Goal: Information Seeking & Learning: Learn about a topic

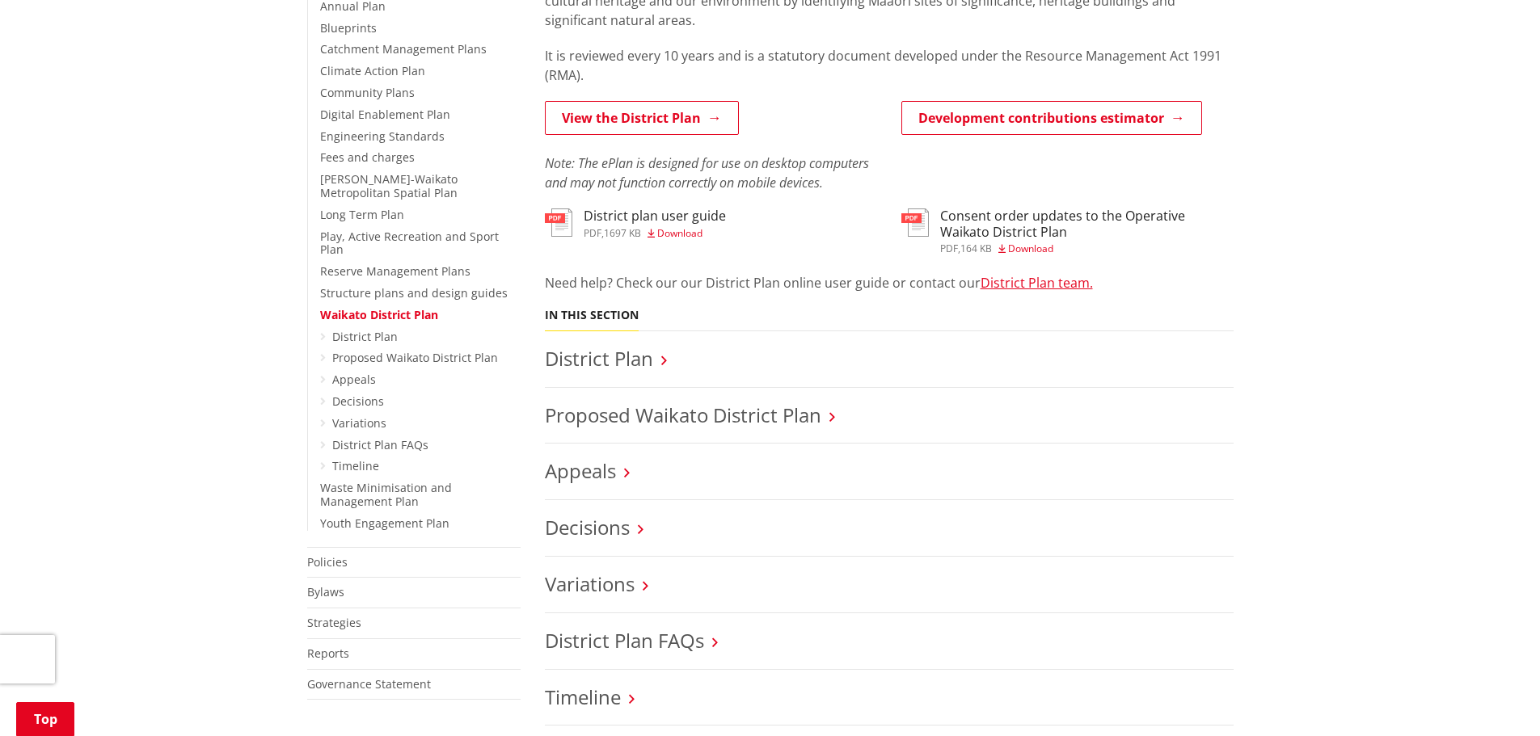
scroll to position [647, 0]
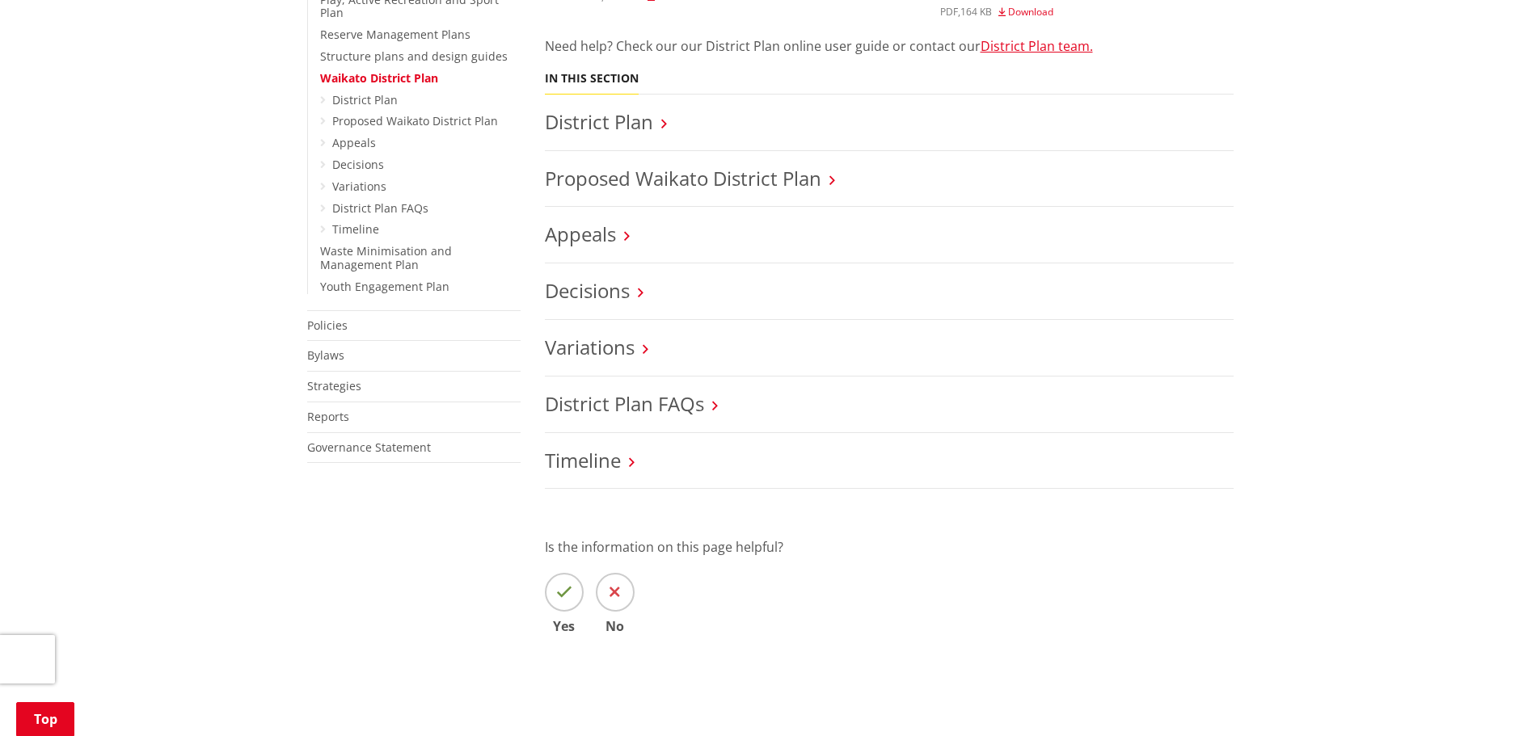
click at [657, 128] on h3 "District Plan" at bounding box center [889, 122] width 689 height 23
click at [622, 289] on link "Decisions" at bounding box center [587, 290] width 85 height 27
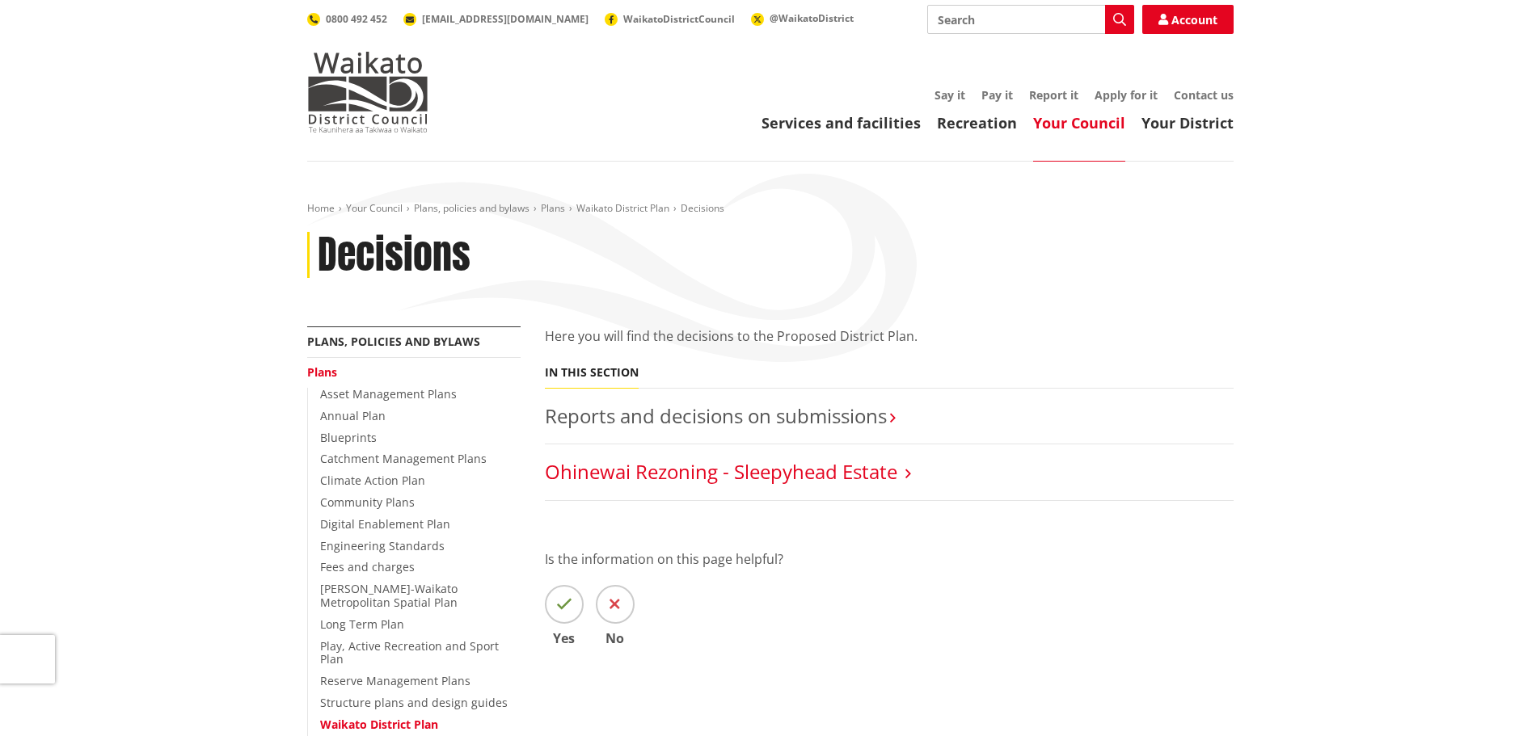
click at [655, 474] on link "Ohinewai Rezoning - Sleepyhead Estate" at bounding box center [721, 471] width 352 height 27
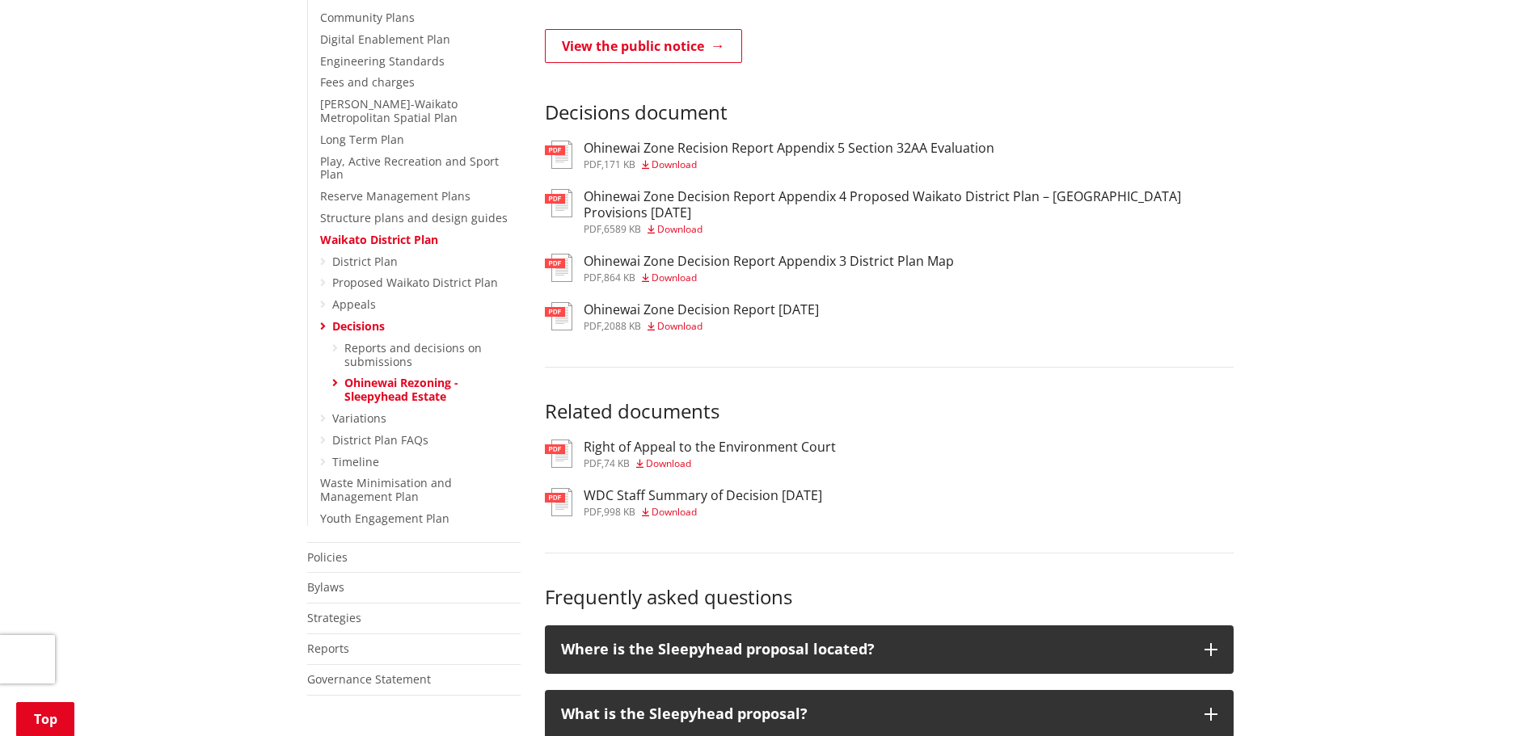
scroll to position [727, 0]
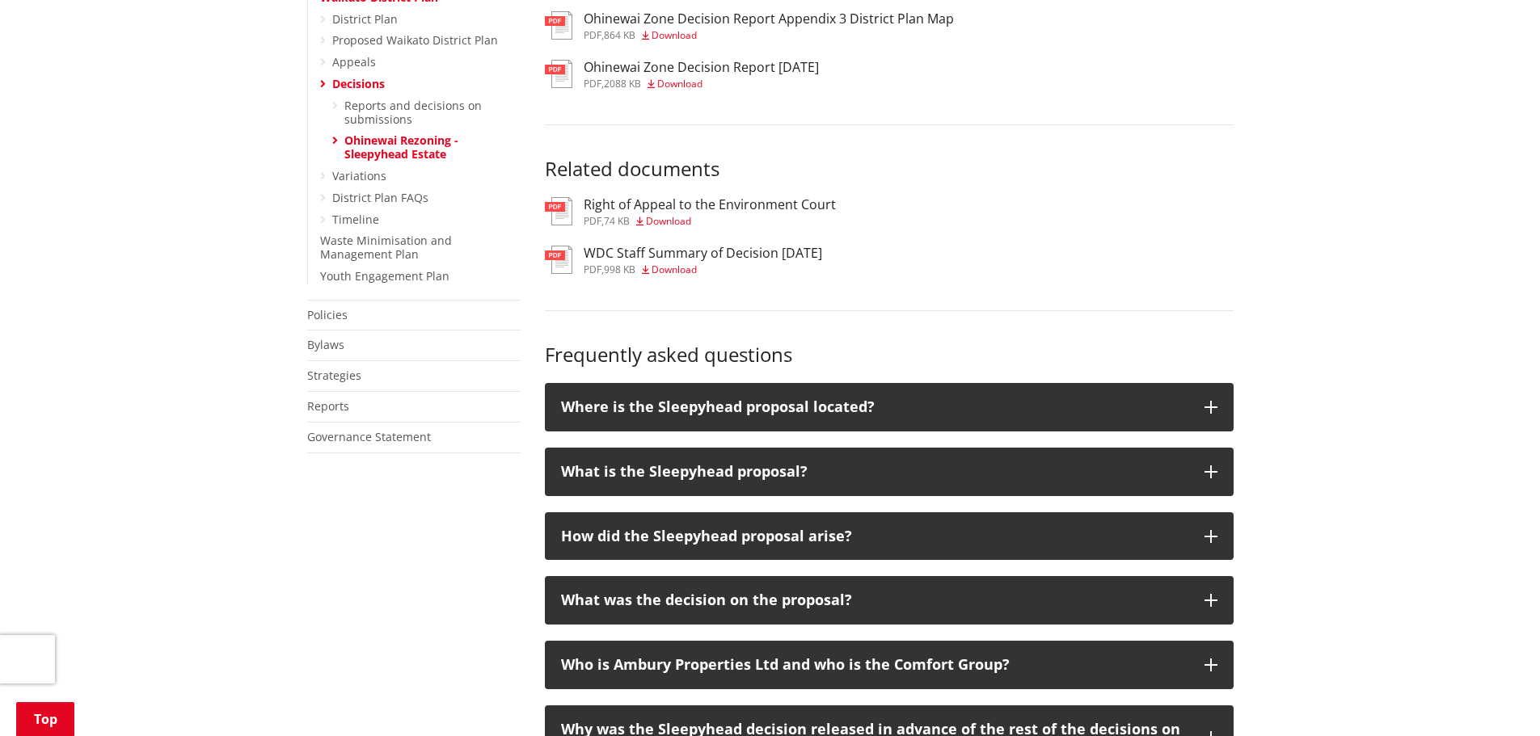
click at [682, 264] on span "Download" at bounding box center [673, 270] width 45 height 14
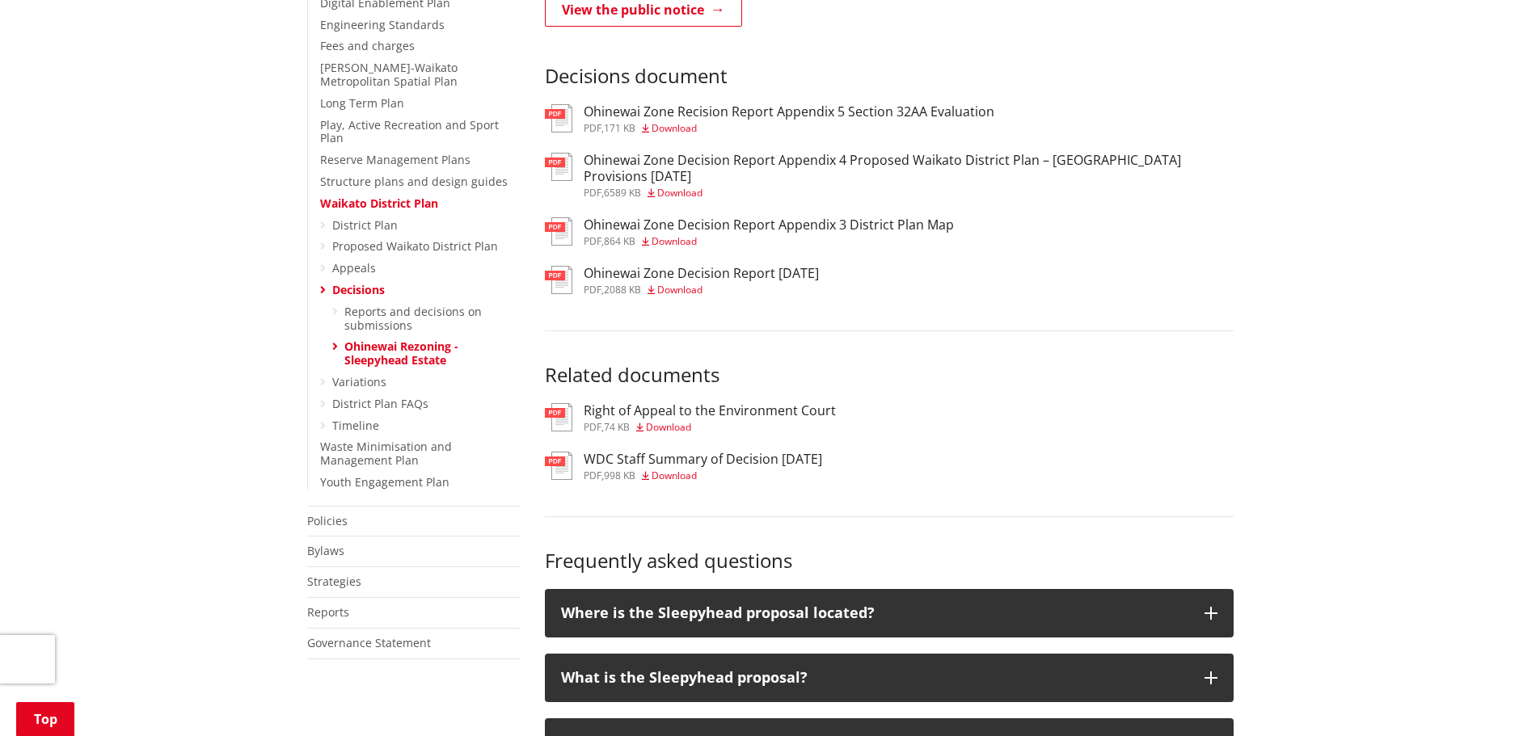
scroll to position [485, 0]
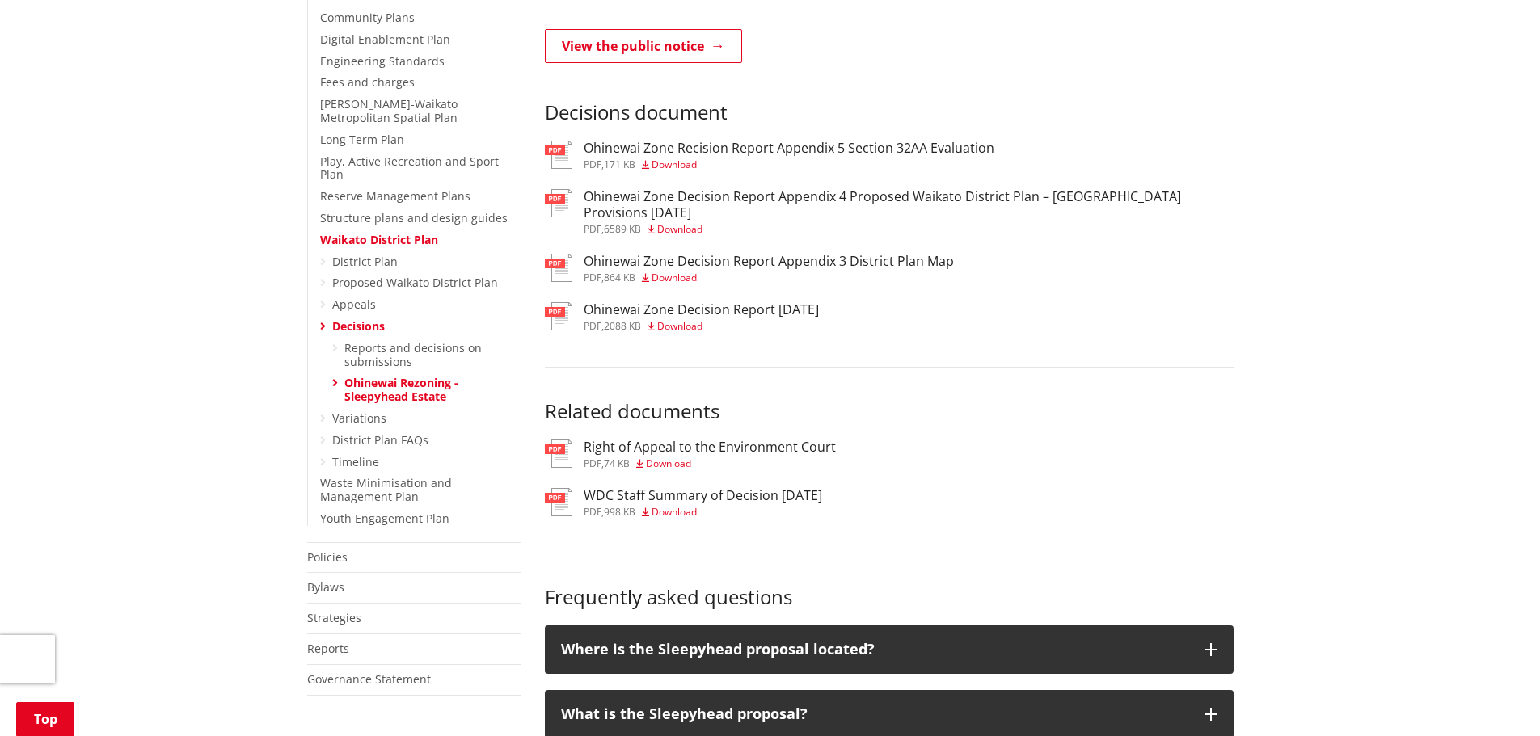
click at [680, 458] on span "Download" at bounding box center [668, 464] width 45 height 14
click at [665, 311] on h3 "Ohinewai Zone Decision Report [DATE]" at bounding box center [700, 309] width 235 height 15
click at [662, 224] on span "Download" at bounding box center [679, 229] width 45 height 14
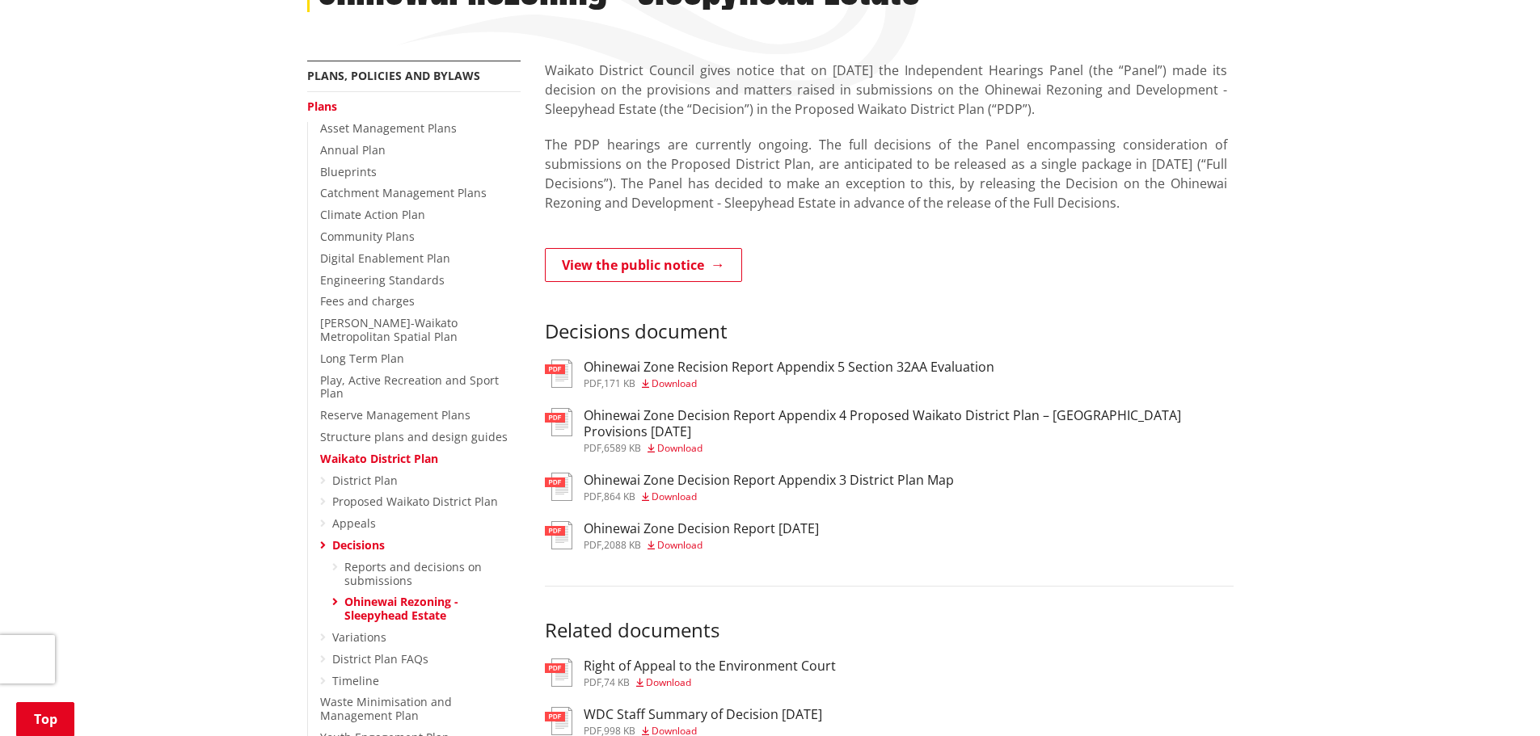
scroll to position [242, 0]
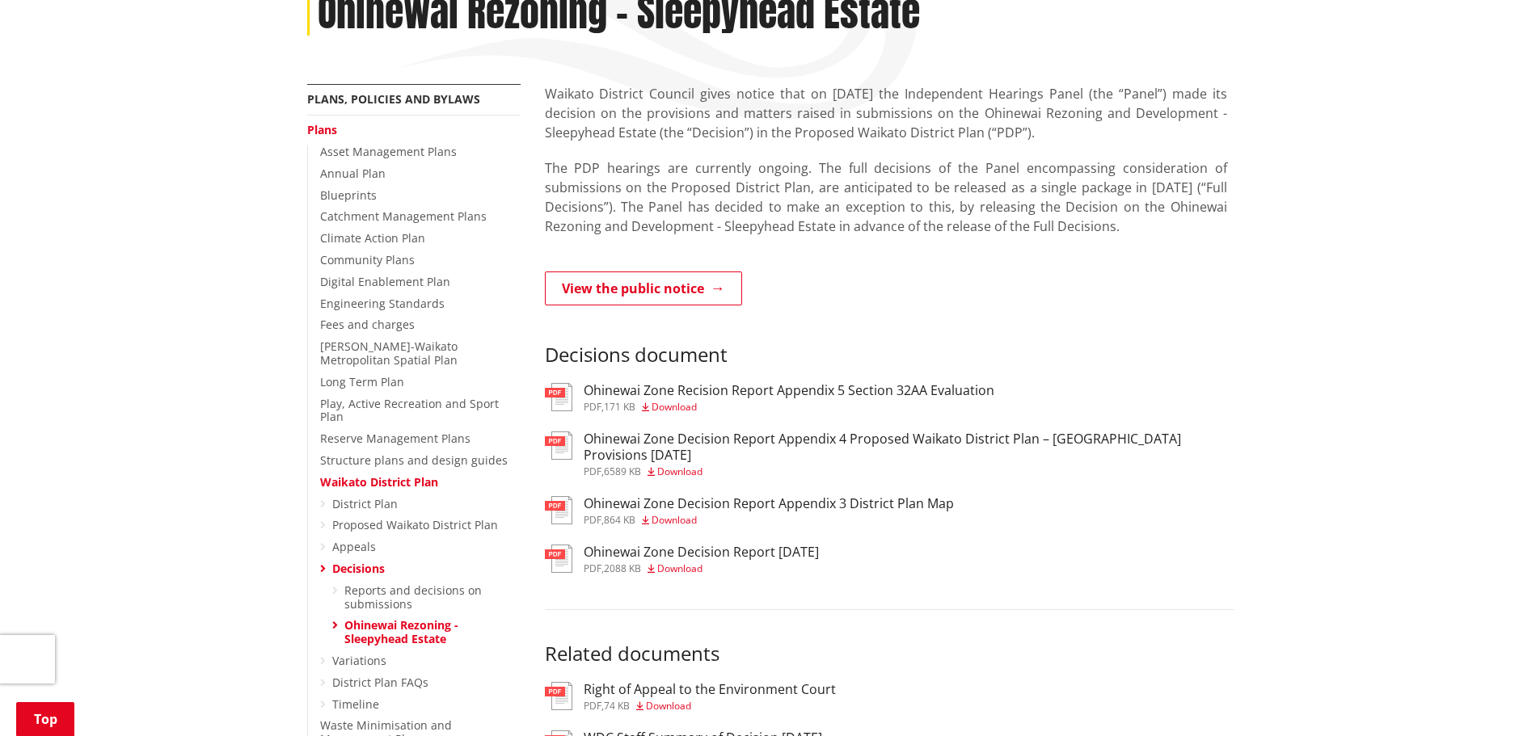
click at [746, 392] on h3 "Ohinewai Zone Recision Report Appendix 5 Section 32AA Evaluation" at bounding box center [788, 390] width 411 height 15
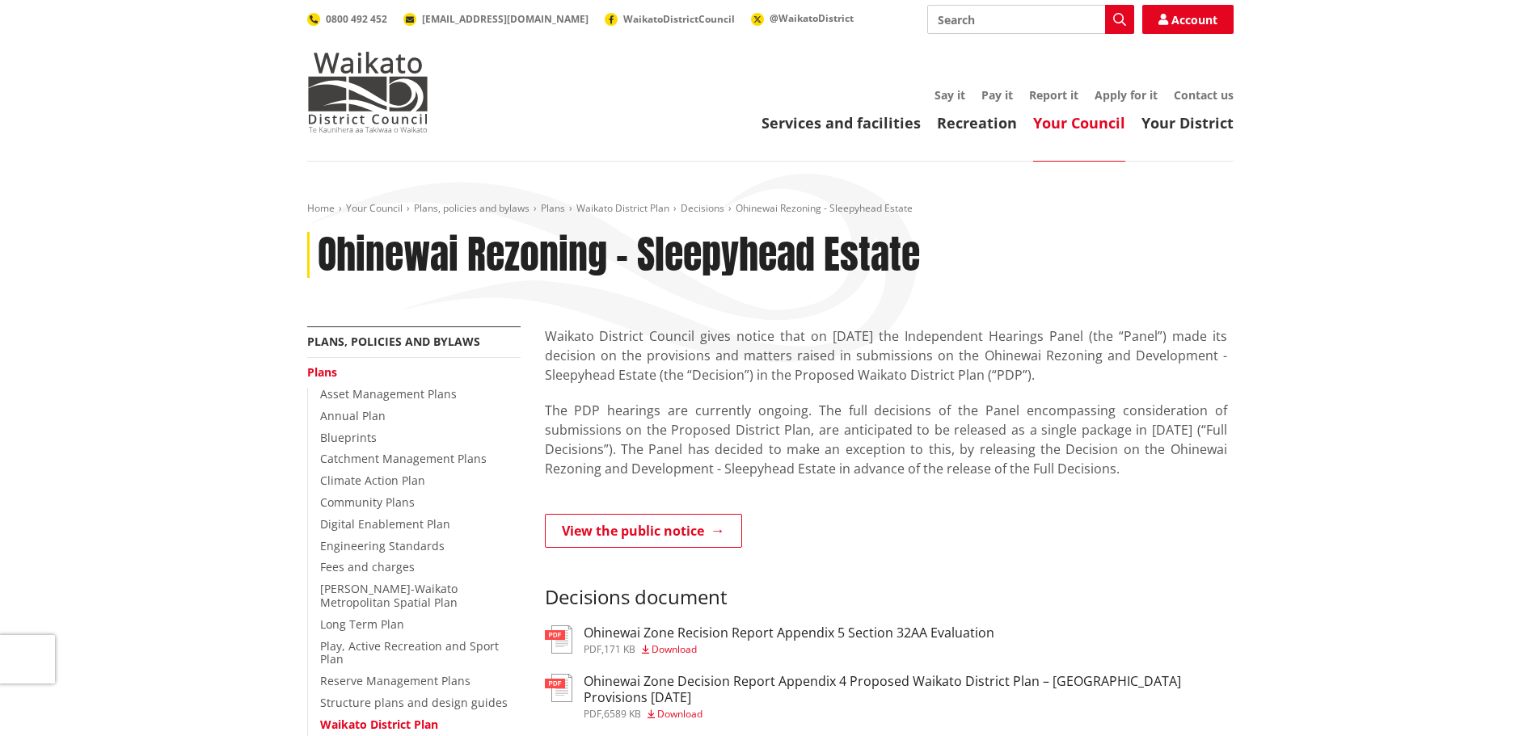
scroll to position [242, 0]
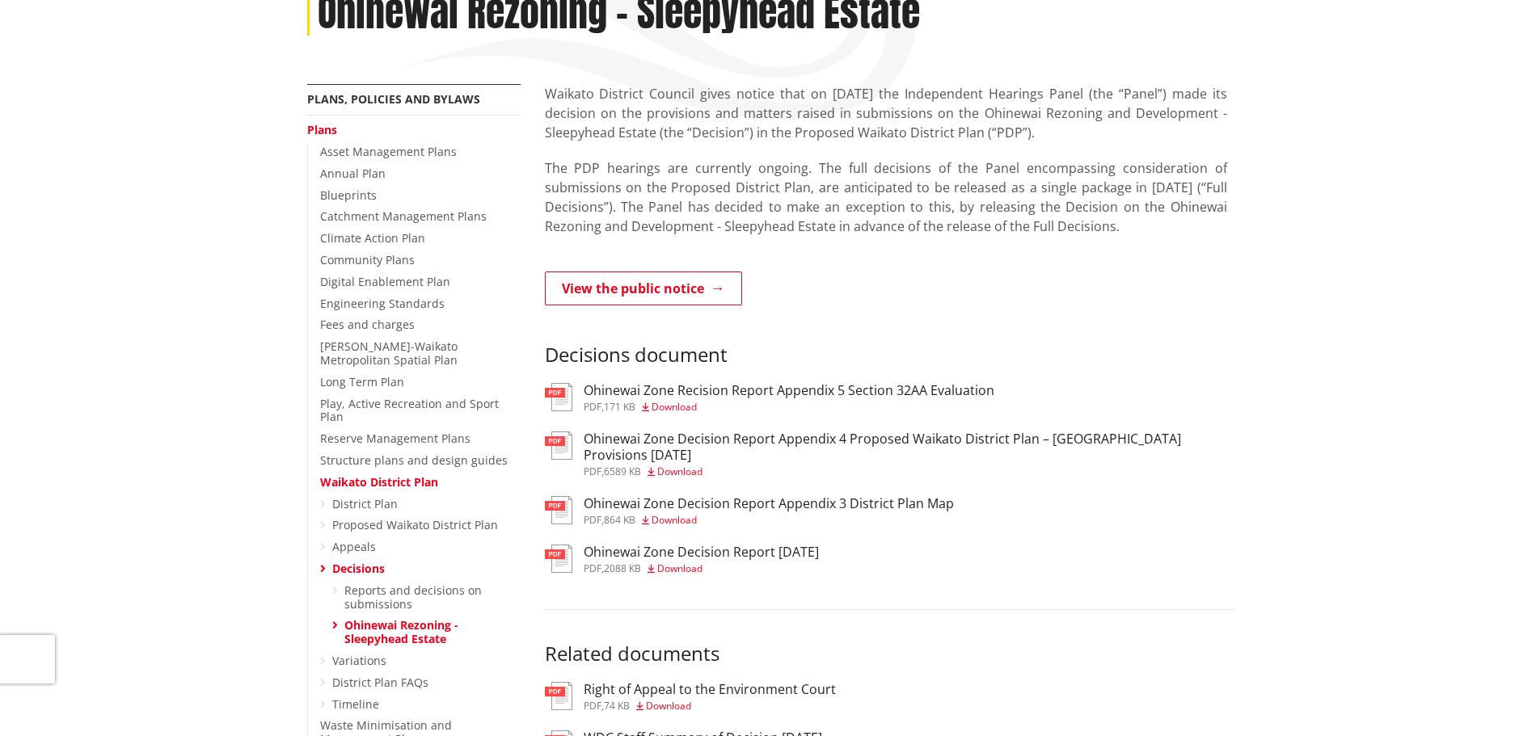
click at [760, 442] on h3 "Ohinewai Zone Decision Report Appendix 4 Proposed Waikato District Plan – [GEOG…" at bounding box center [908, 447] width 650 height 31
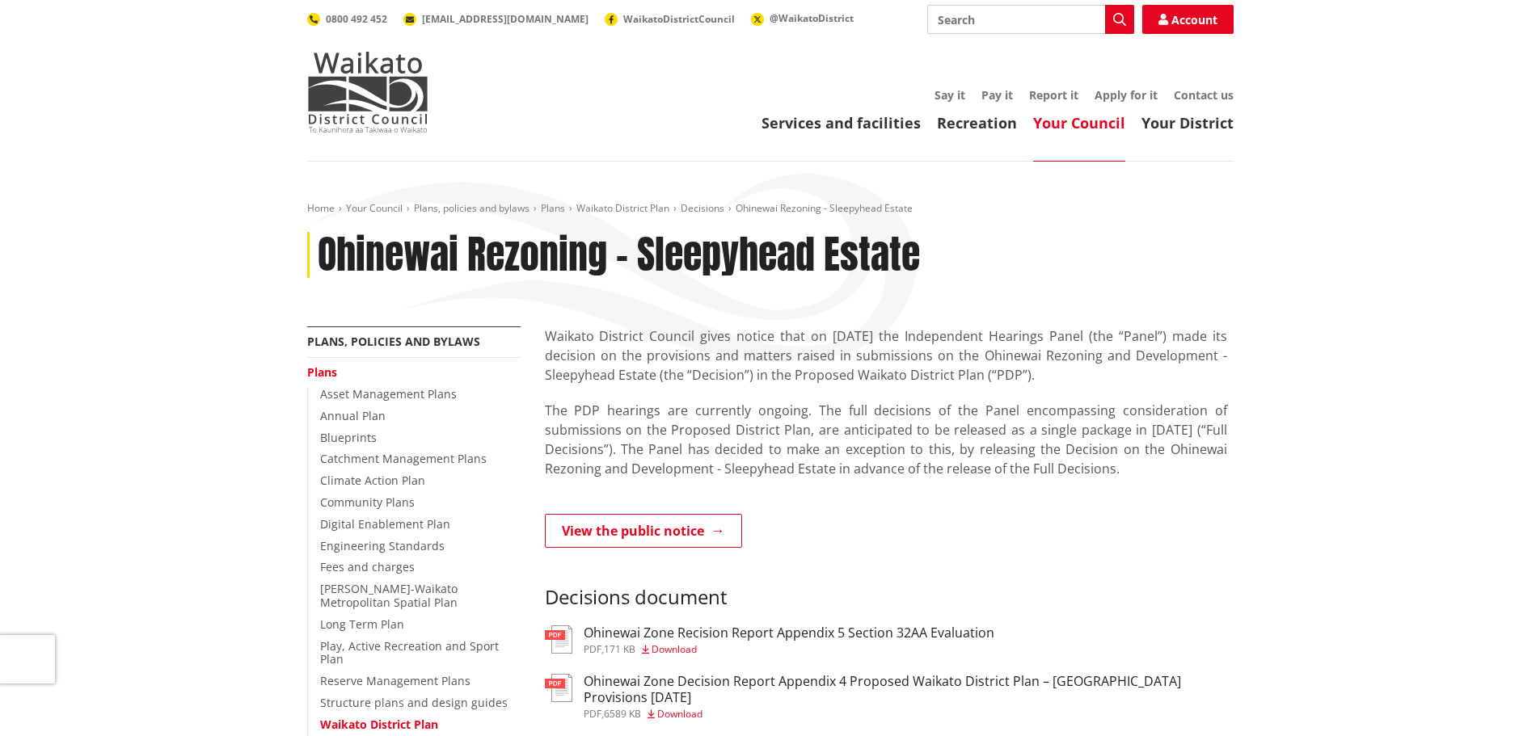
scroll to position [242, 0]
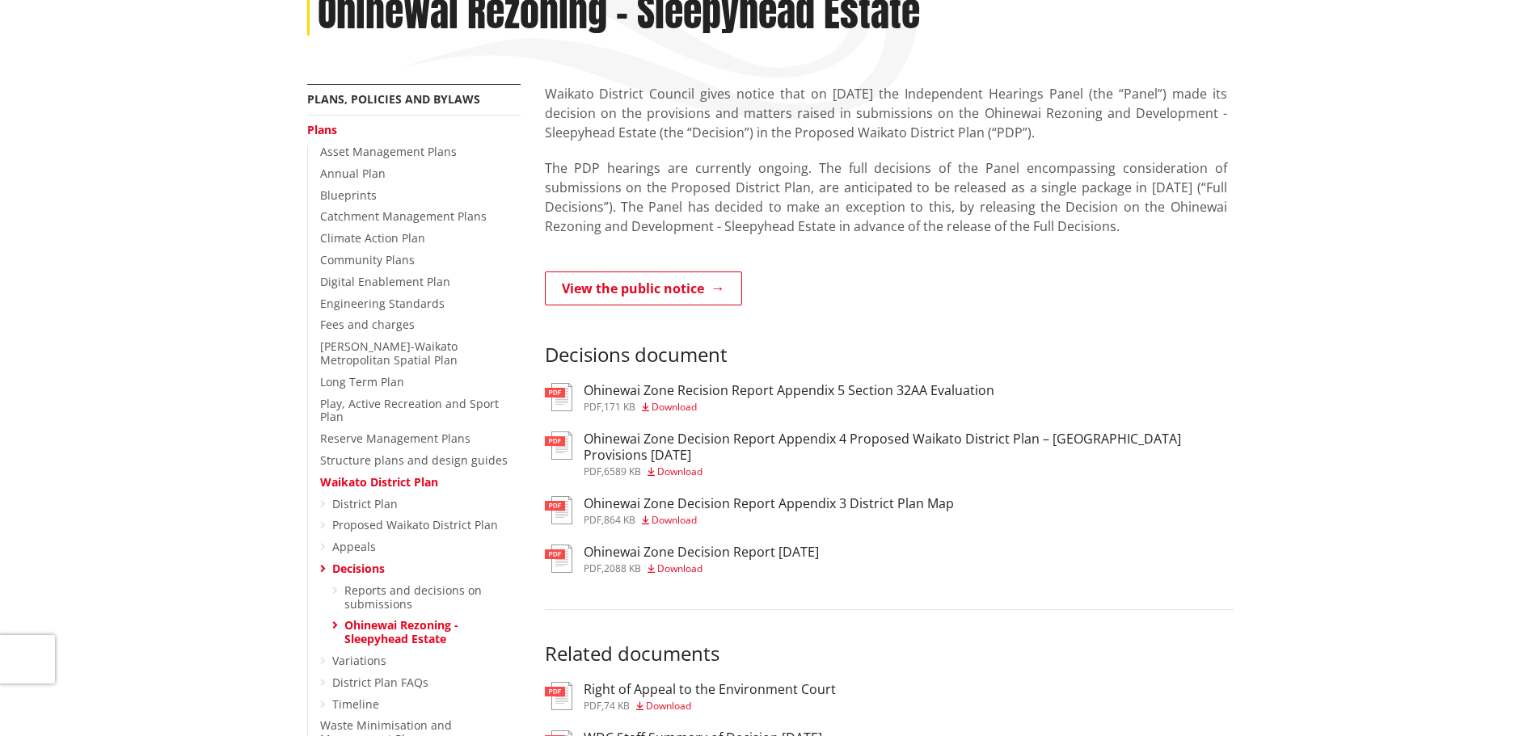
click at [322, 520] on icon at bounding box center [323, 525] width 6 height 11
click at [344, 517] on link "Proposed Waikato District Plan" at bounding box center [415, 524] width 166 height 15
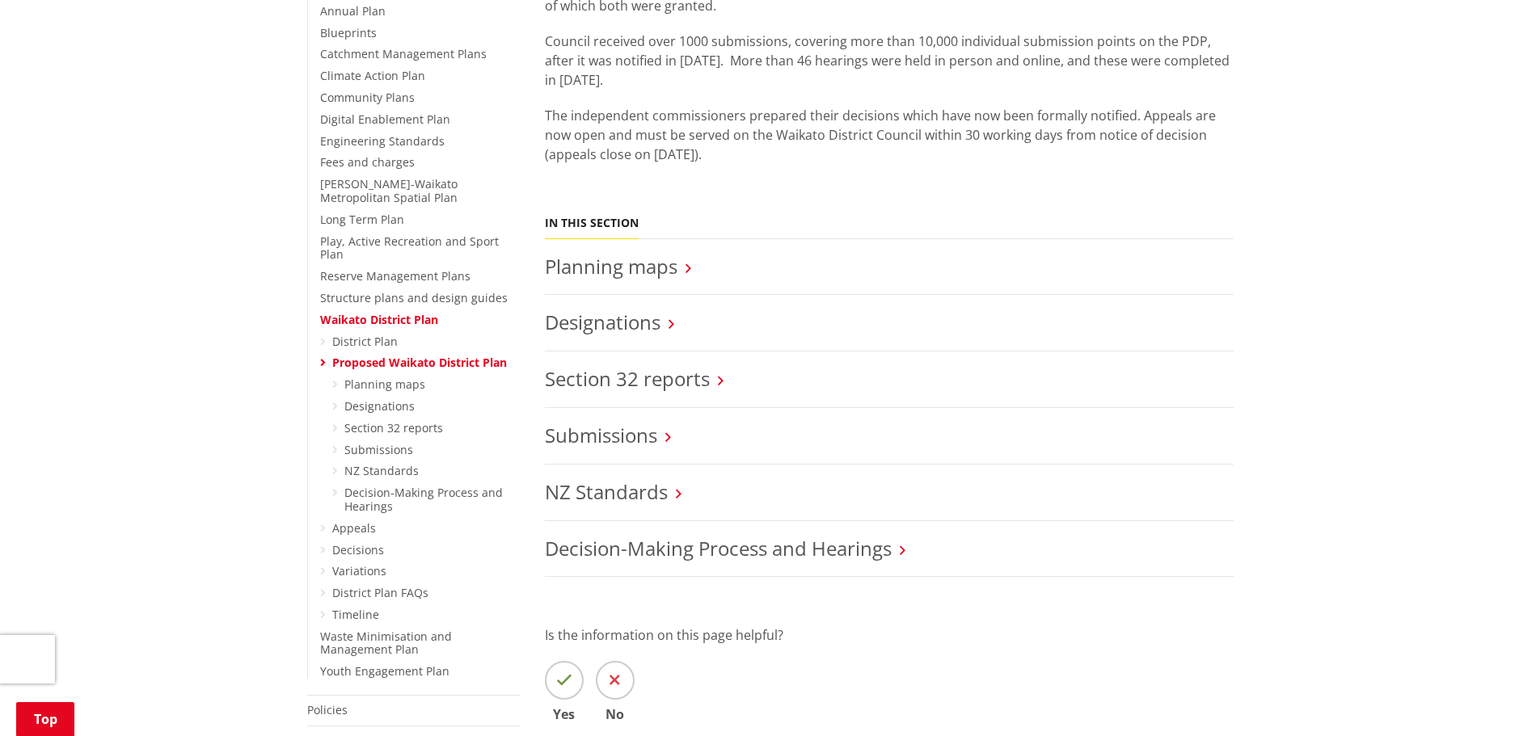
scroll to position [404, 0]
click at [666, 440] on icon at bounding box center [668, 438] width 6 height 15
click at [608, 440] on link "Submissions" at bounding box center [601, 436] width 112 height 27
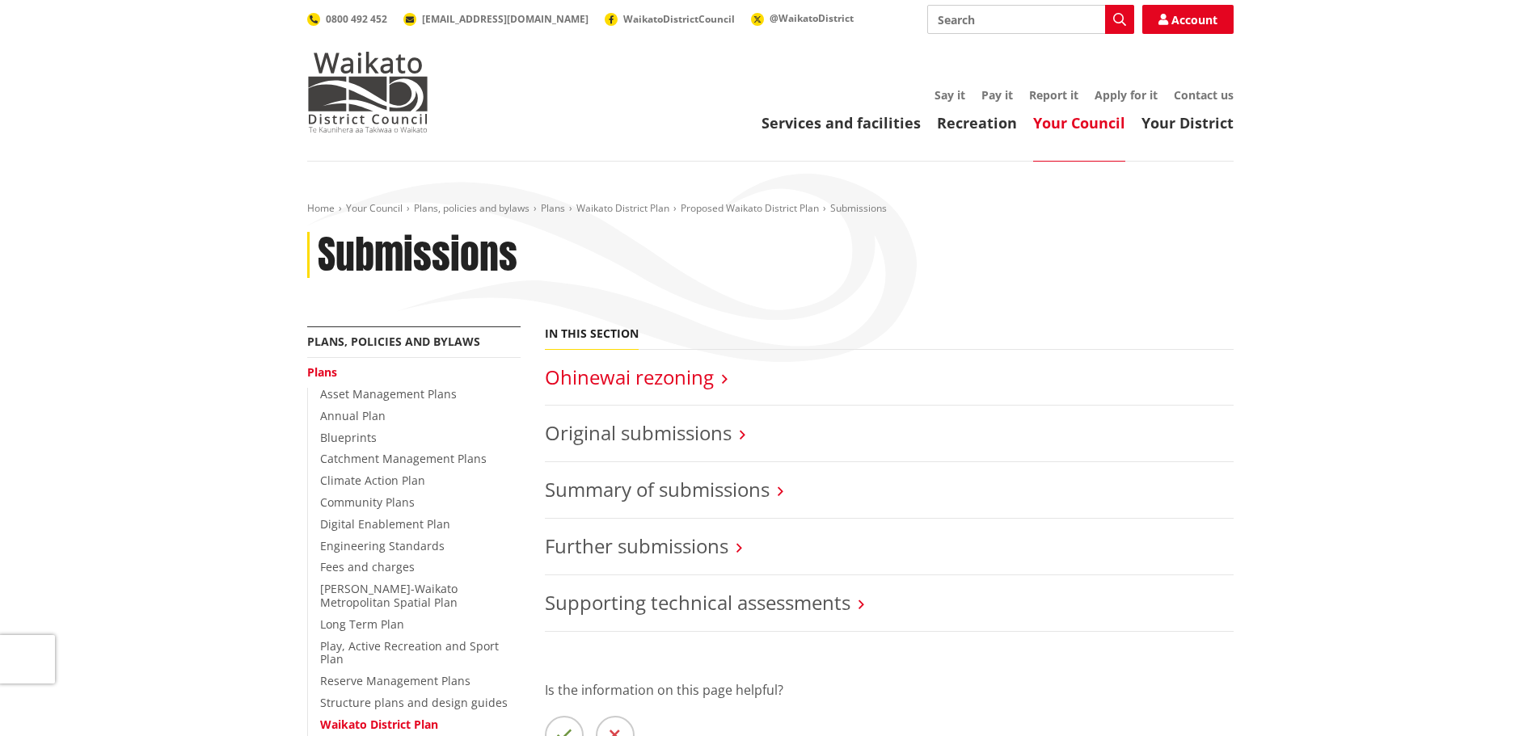
click at [706, 380] on link "Ohinewai rezoning" at bounding box center [629, 377] width 169 height 27
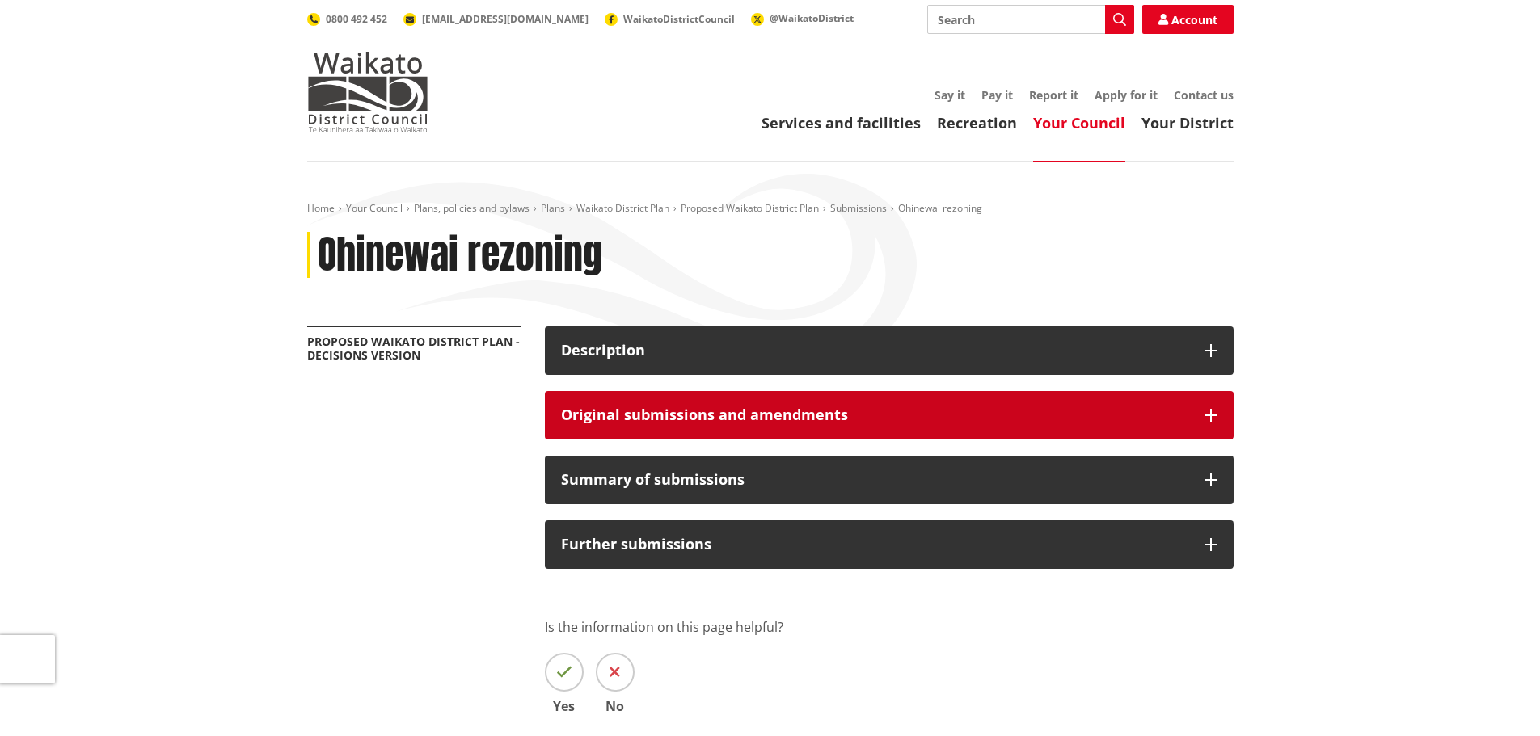
click at [664, 410] on h3 "Original submissions and amendments" at bounding box center [874, 415] width 627 height 16
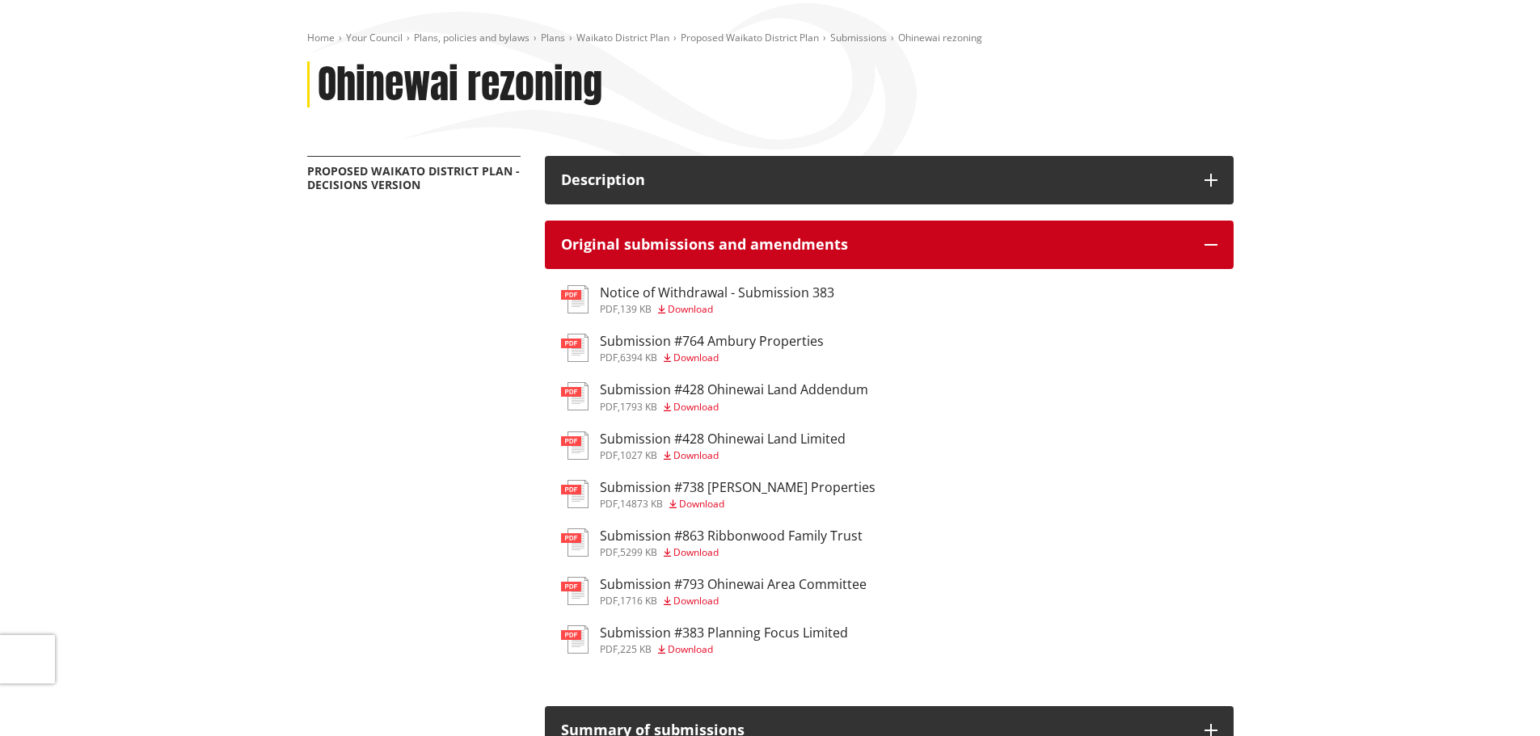
scroll to position [404, 0]
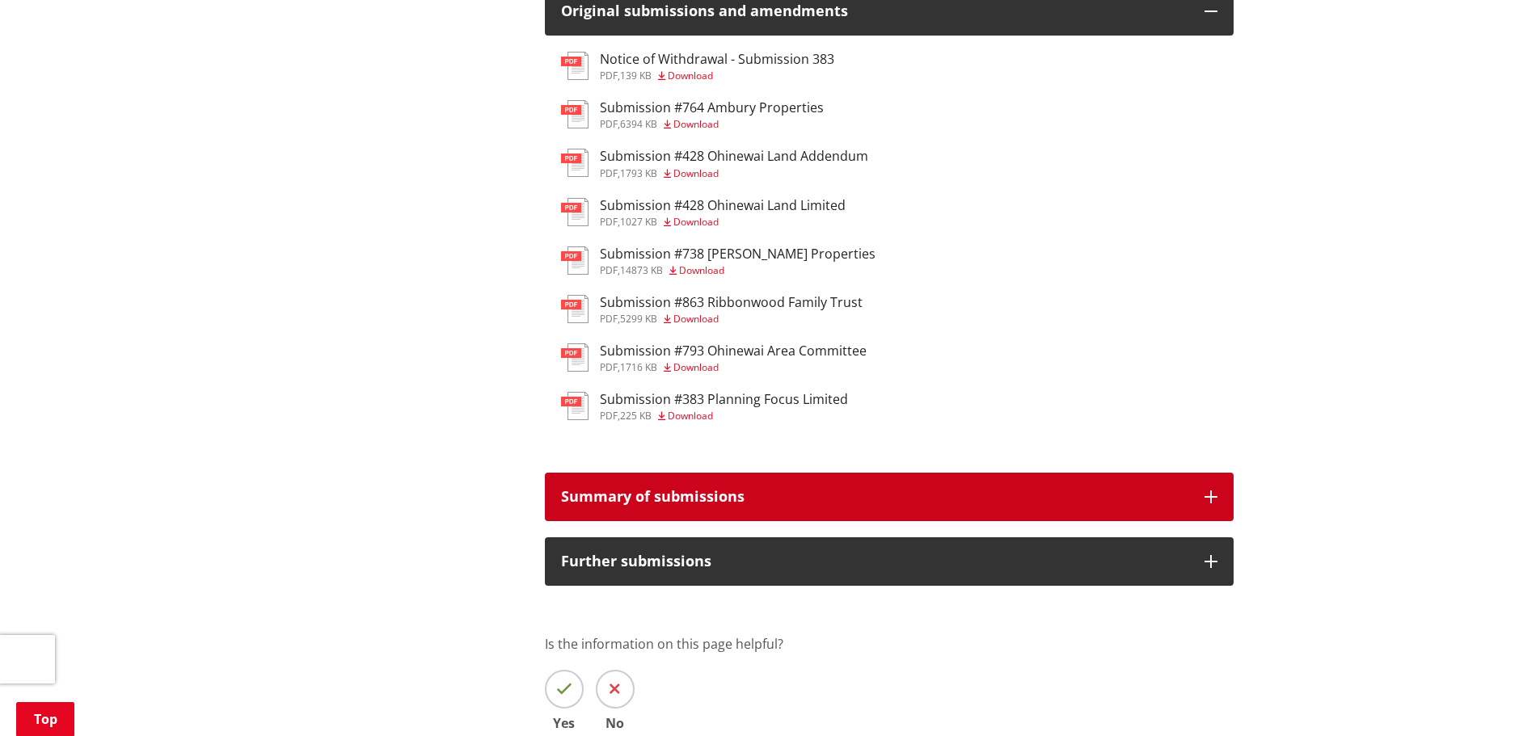
click at [666, 504] on h3 "Summary of submissions" at bounding box center [874, 497] width 627 height 16
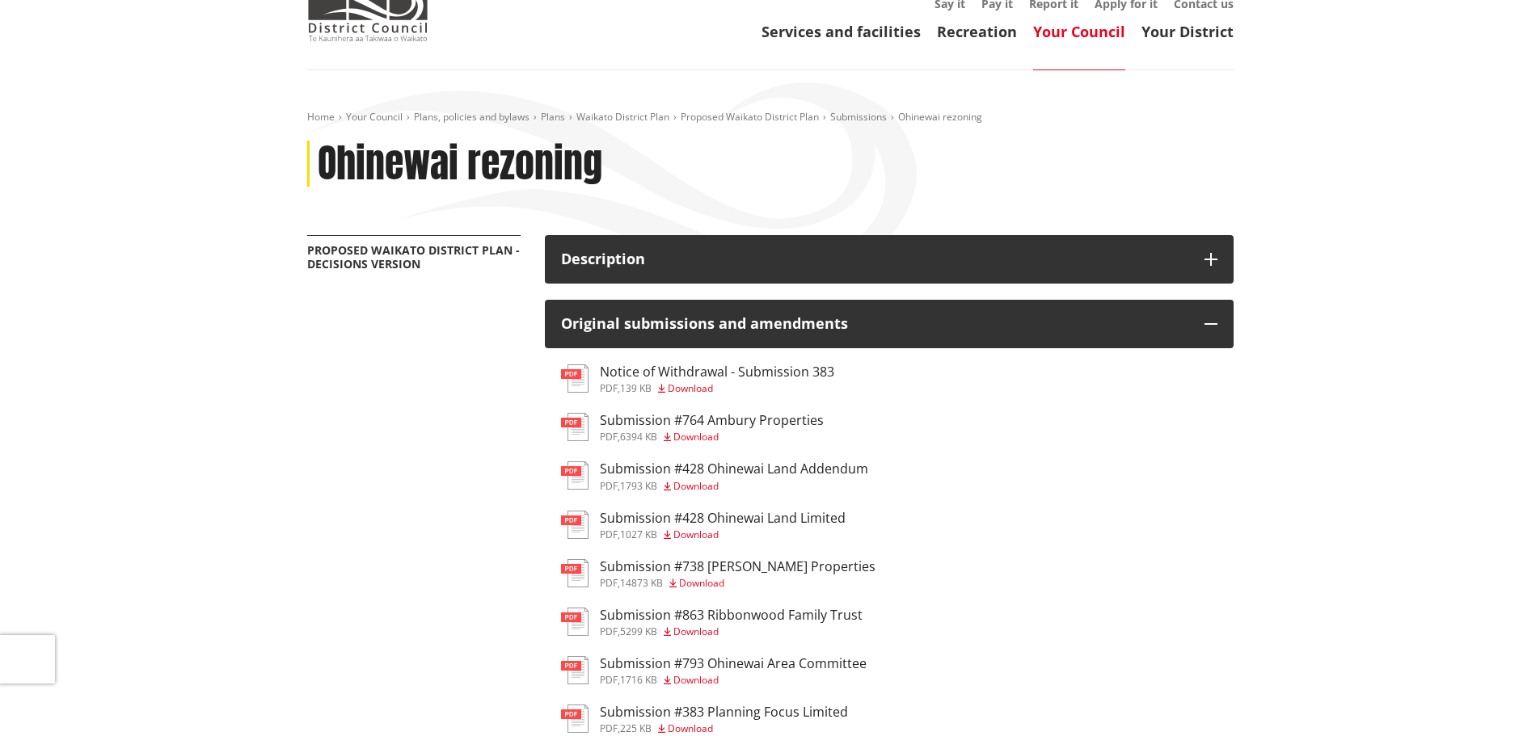
scroll to position [81, 0]
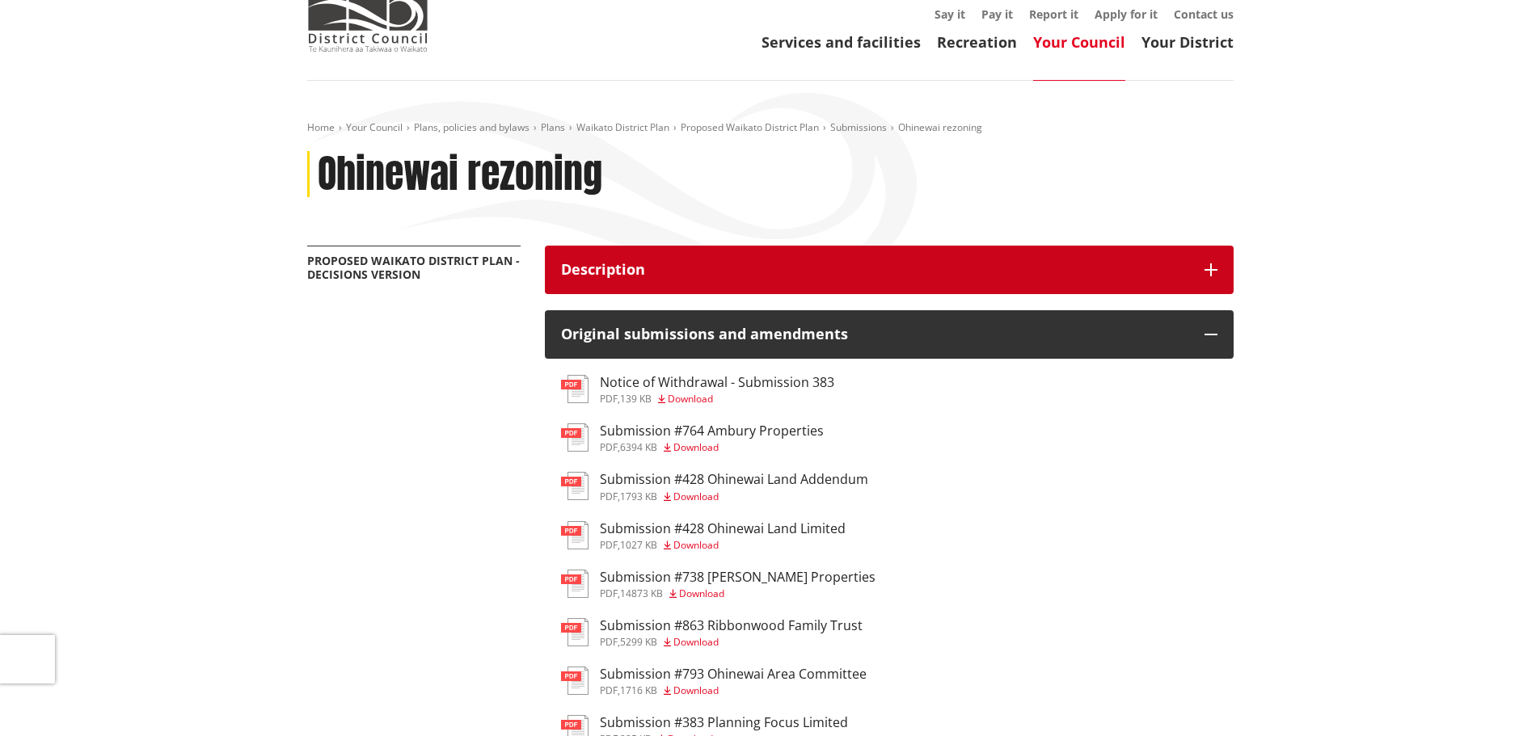
click at [684, 268] on h3 "Description" at bounding box center [874, 270] width 627 height 16
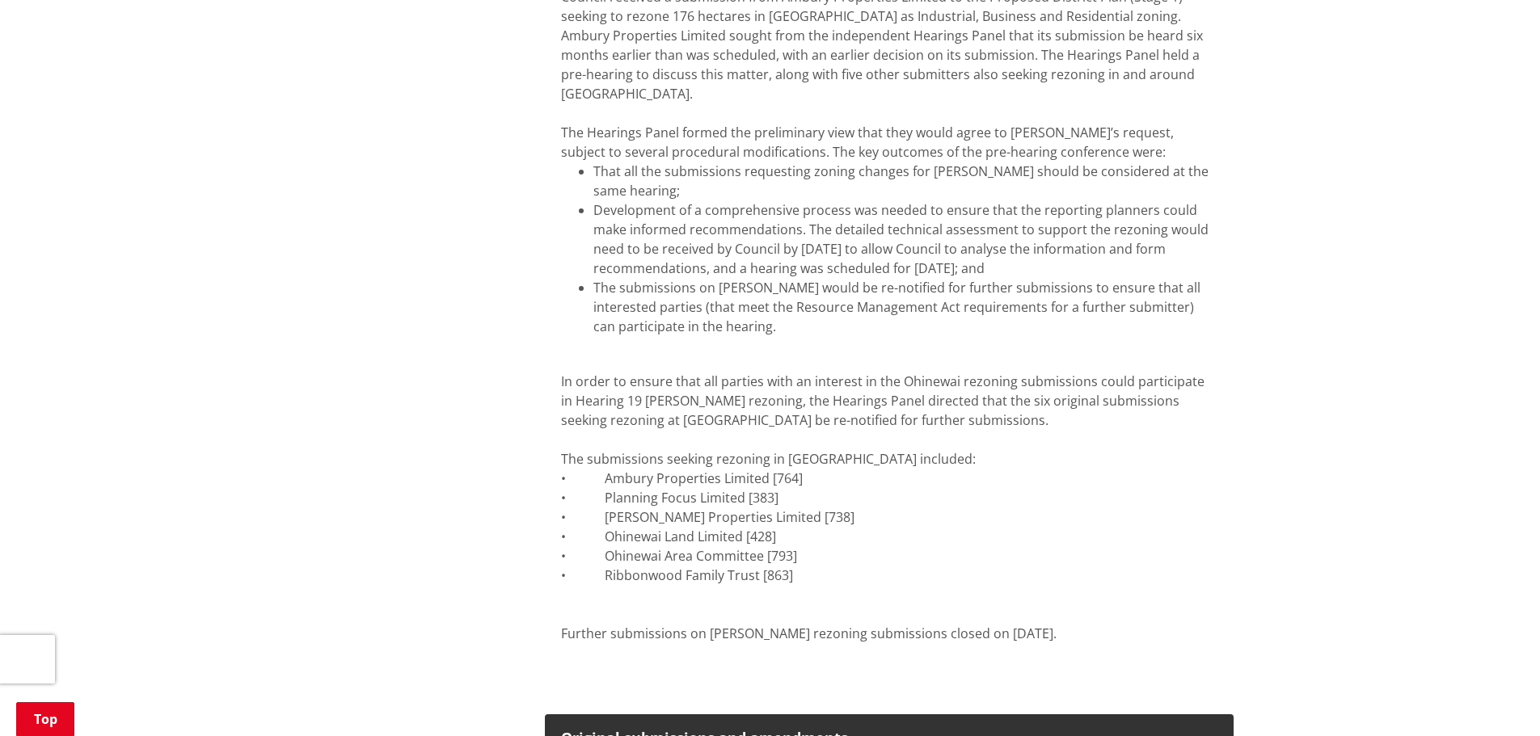
scroll to position [0, 0]
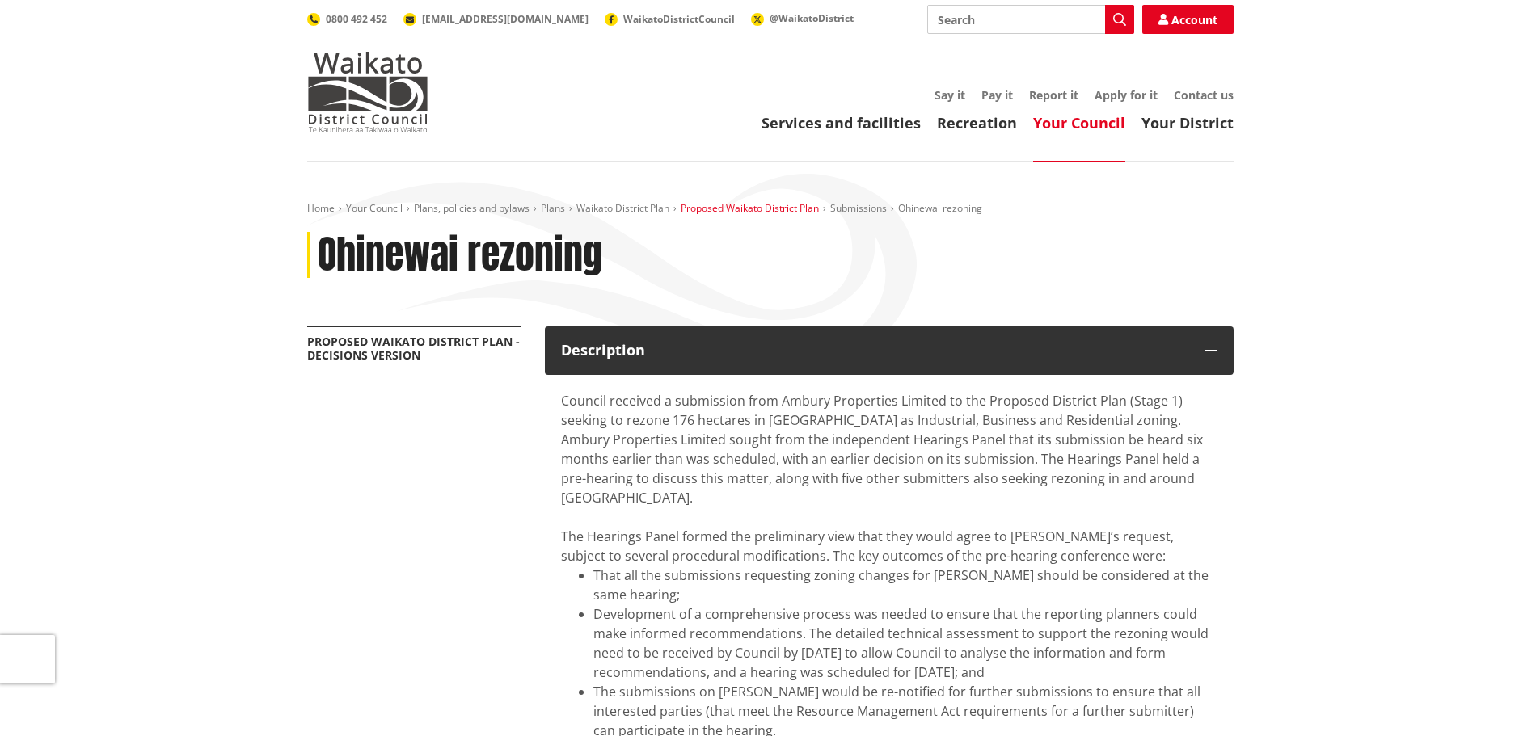
click at [753, 206] on link "Proposed Waikato District Plan" at bounding box center [749, 208] width 138 height 14
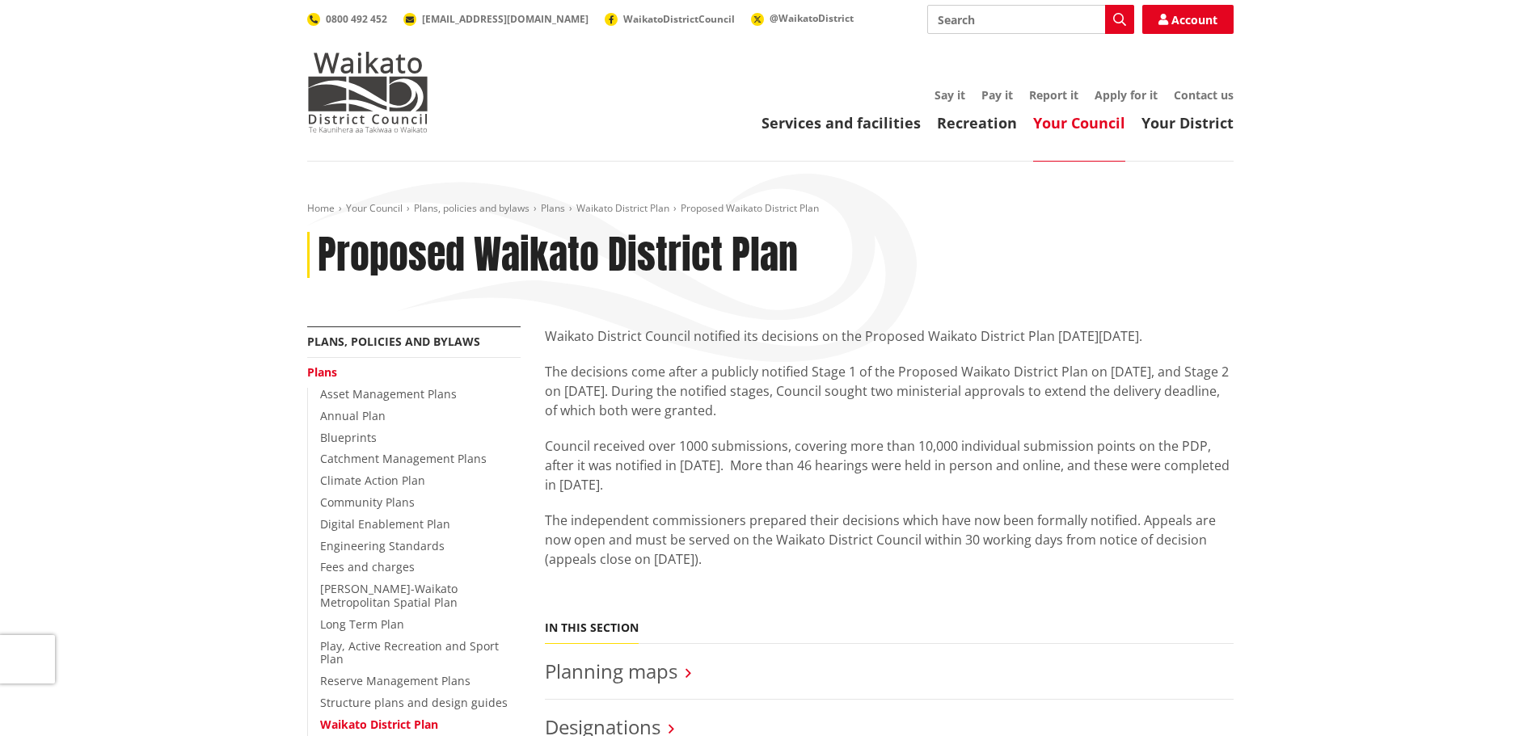
scroll to position [323, 0]
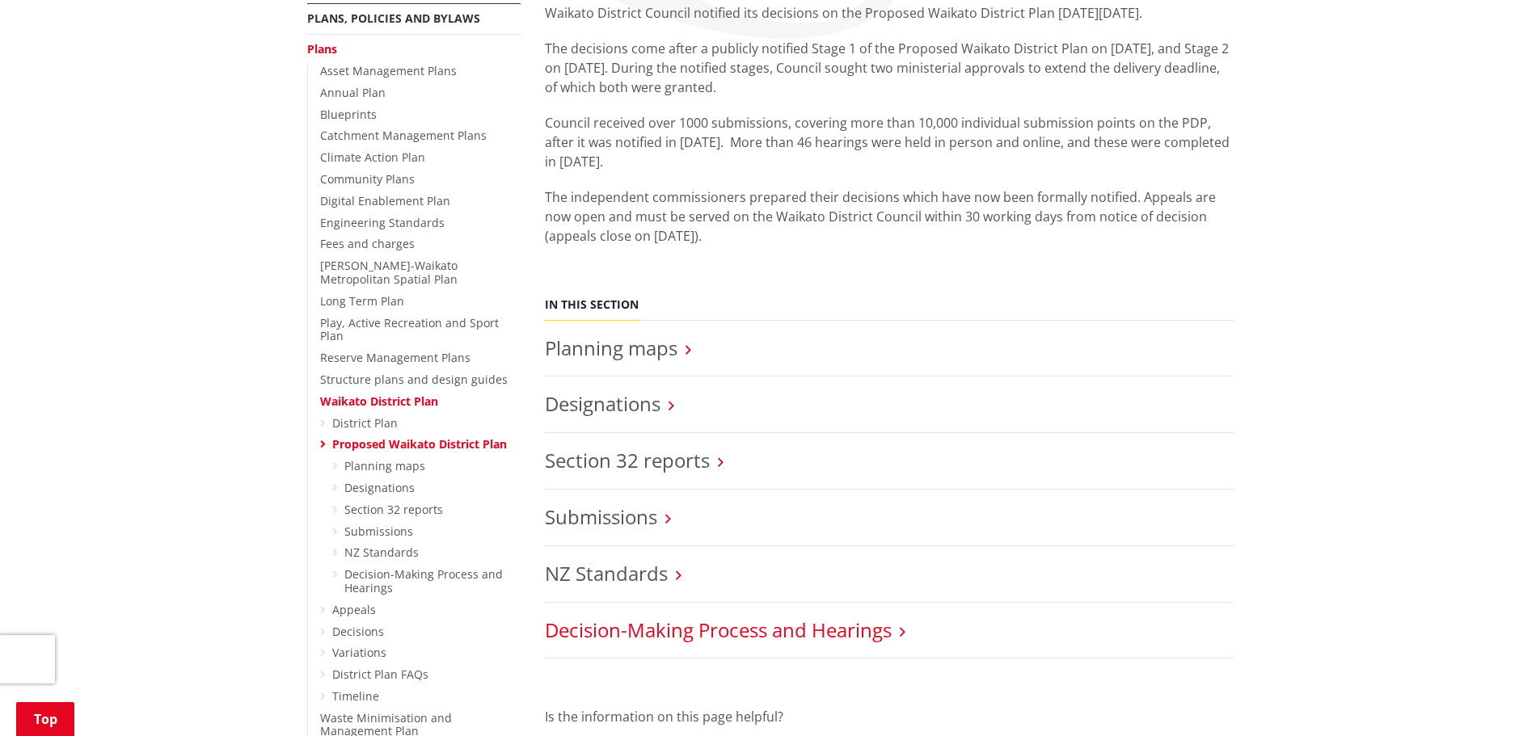
click at [716, 632] on link "Decision-Making Process and Hearings" at bounding box center [718, 630] width 347 height 27
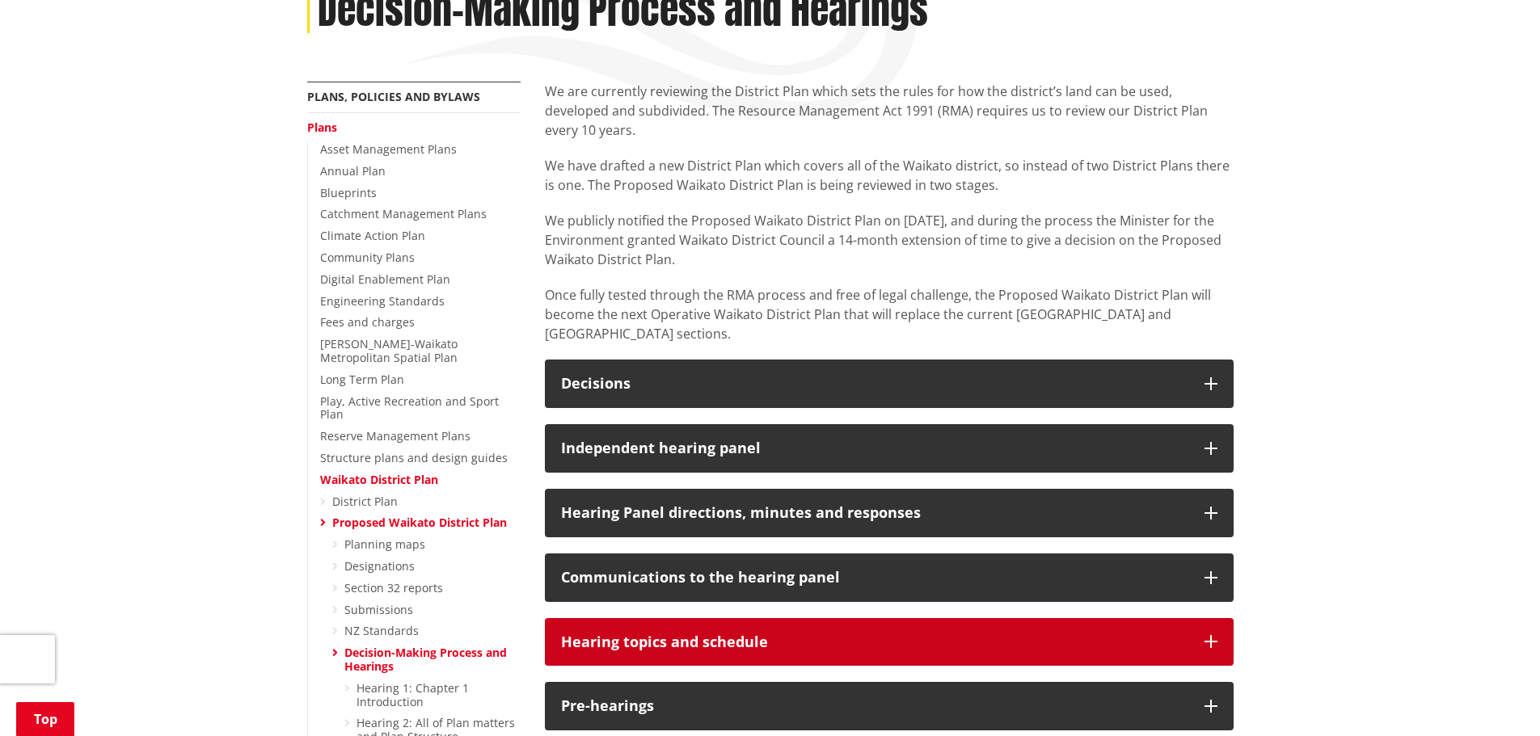
scroll to position [323, 0]
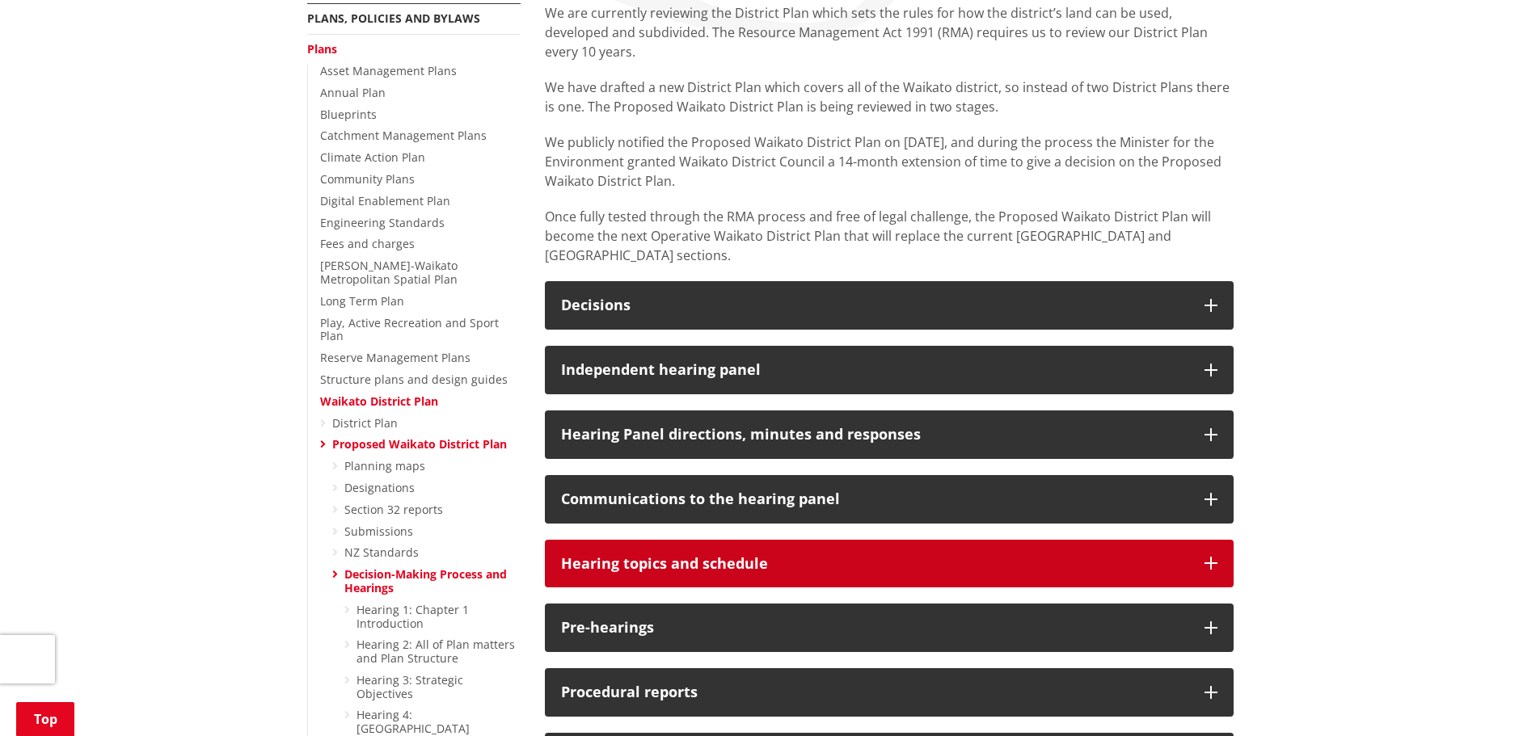
click at [777, 540] on button "Hearing topics and schedule" at bounding box center [889, 564] width 689 height 48
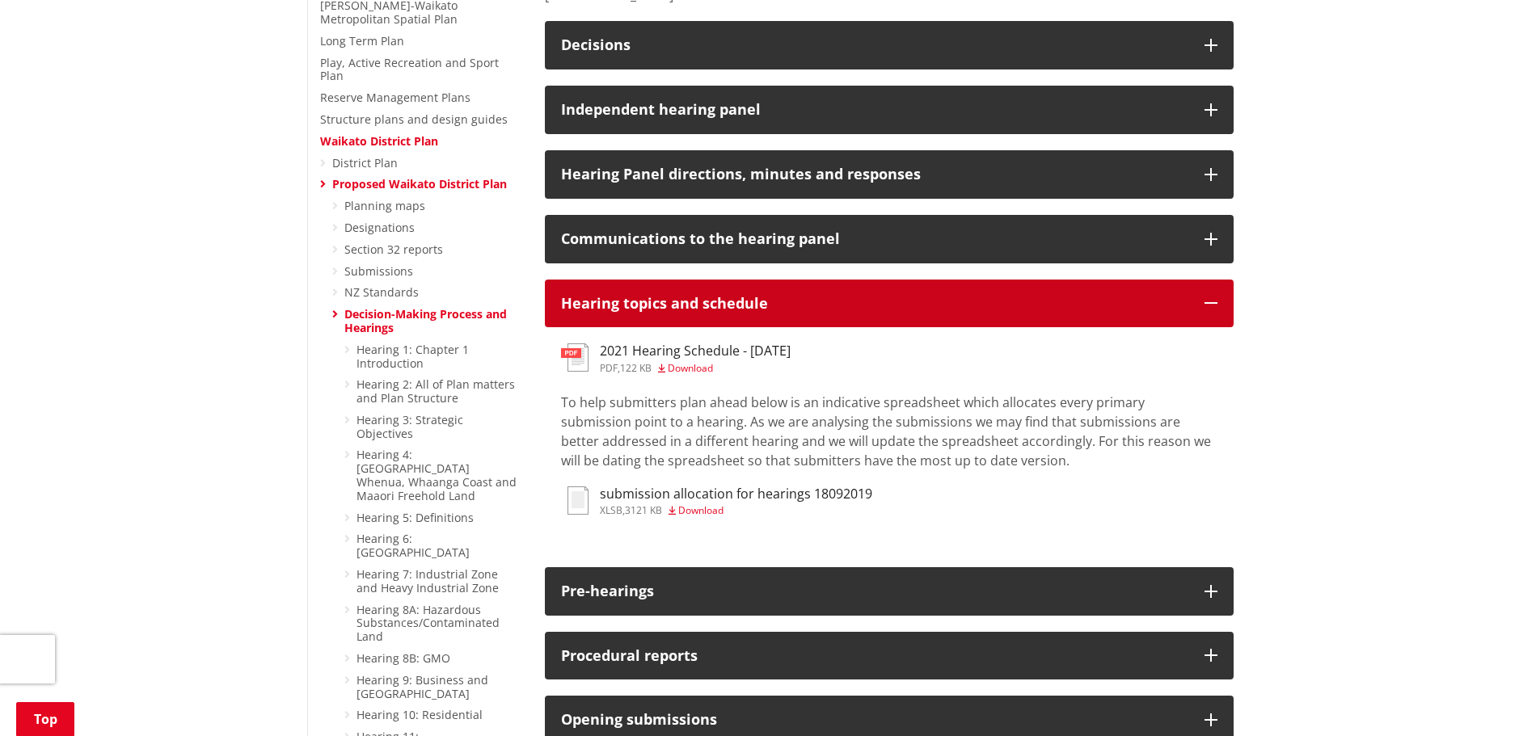
scroll to position [727, 0]
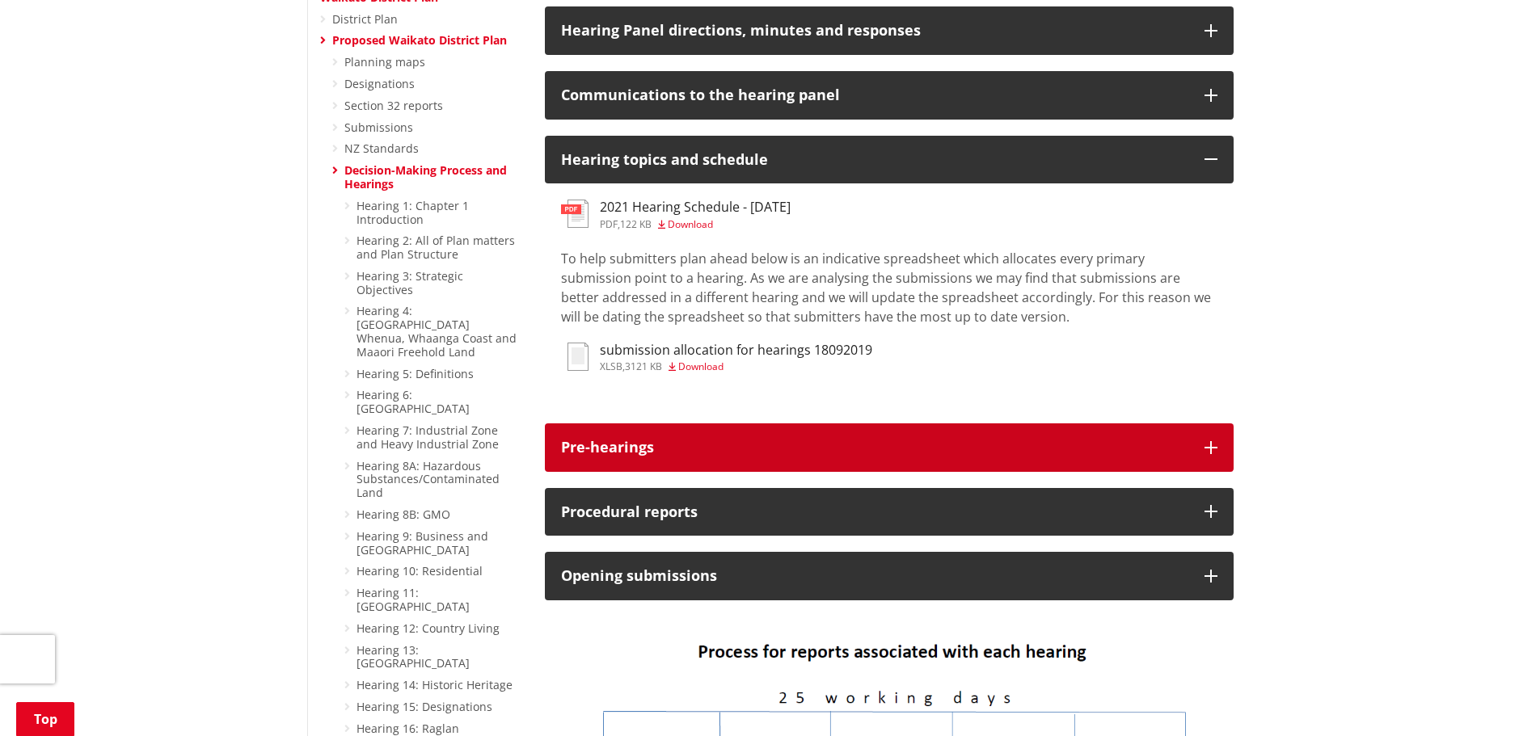
click at [787, 440] on div "Pre-hearings" at bounding box center [874, 448] width 627 height 16
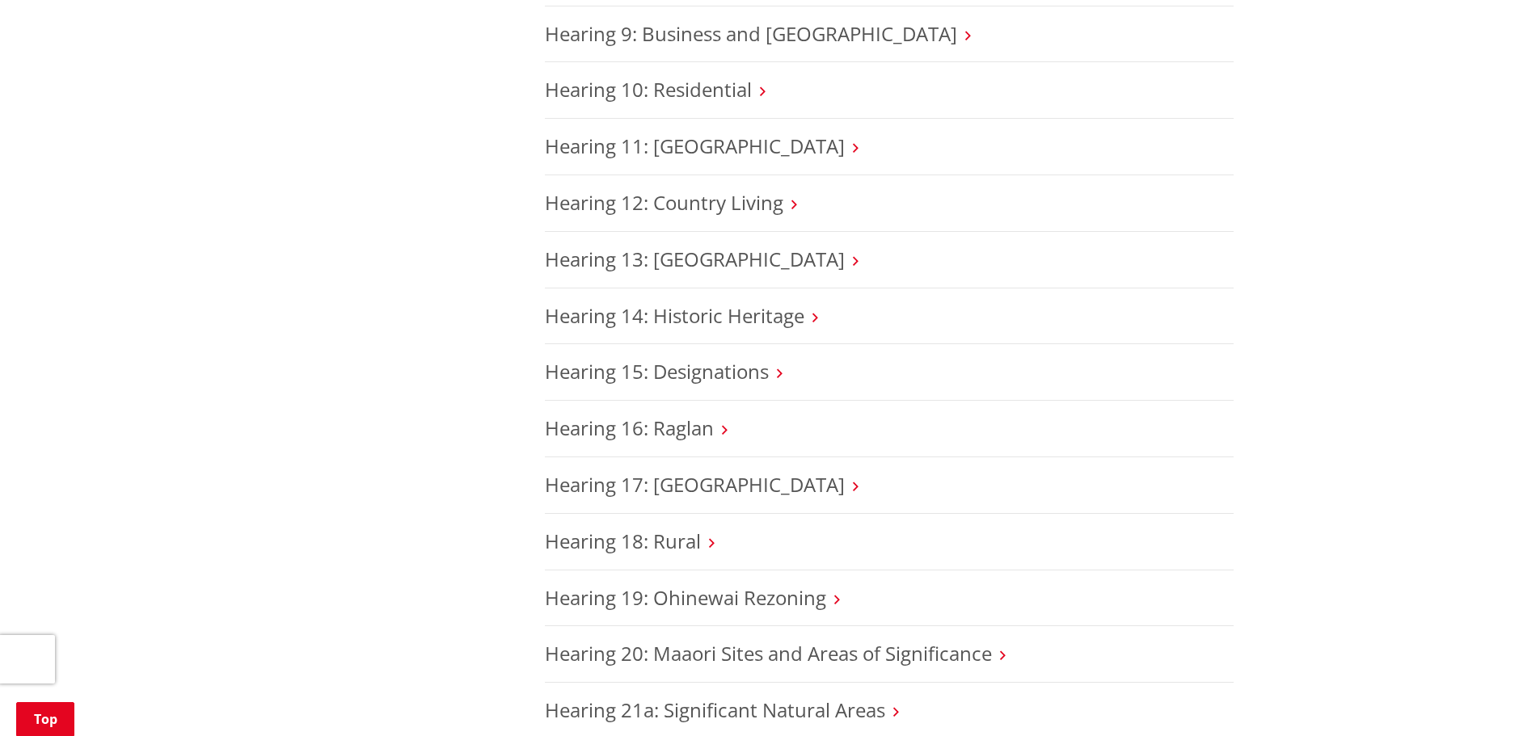
scroll to position [3475, 0]
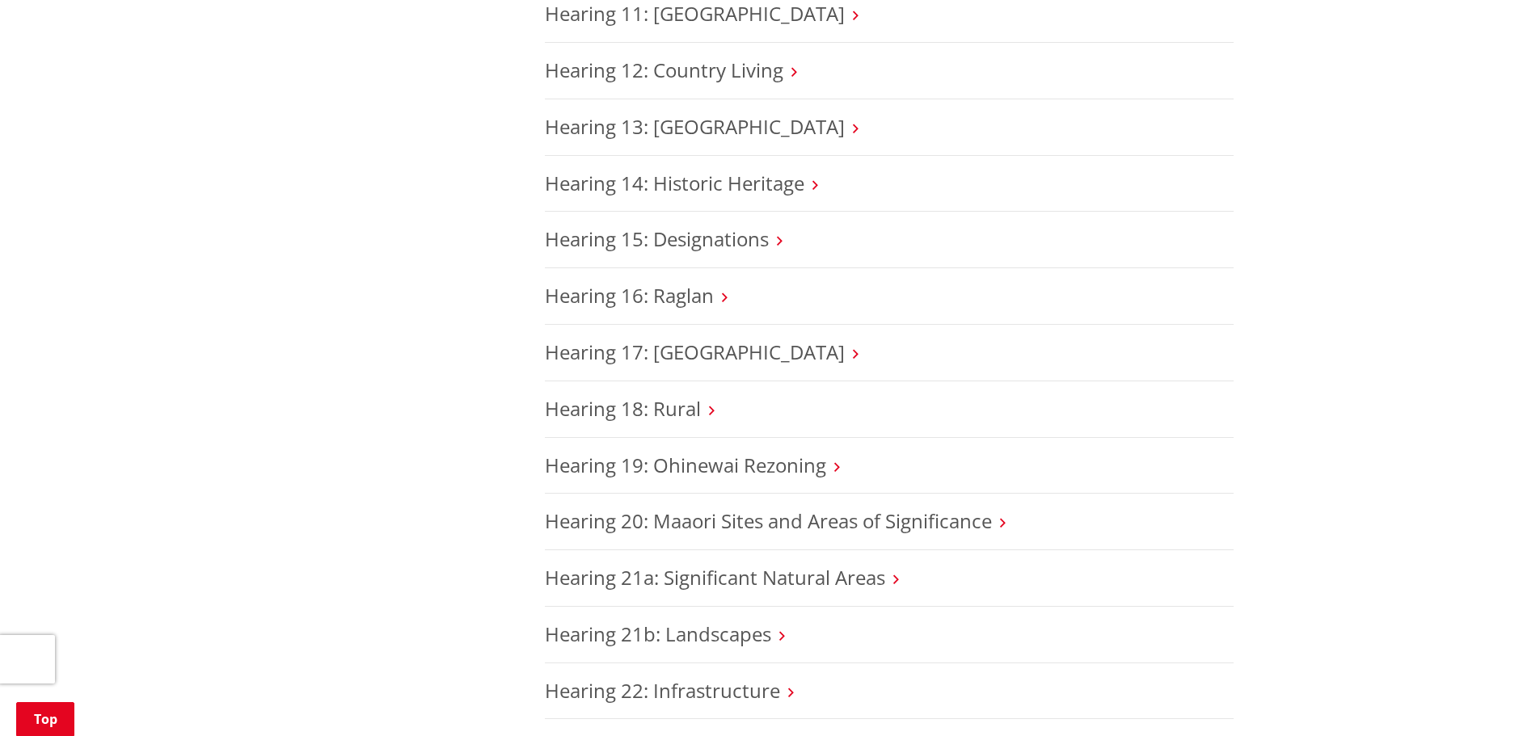
click at [836, 460] on icon at bounding box center [837, 467] width 6 height 15
click at [825, 452] on link "Hearing 19: Ohinewai Rezoning" at bounding box center [685, 465] width 281 height 27
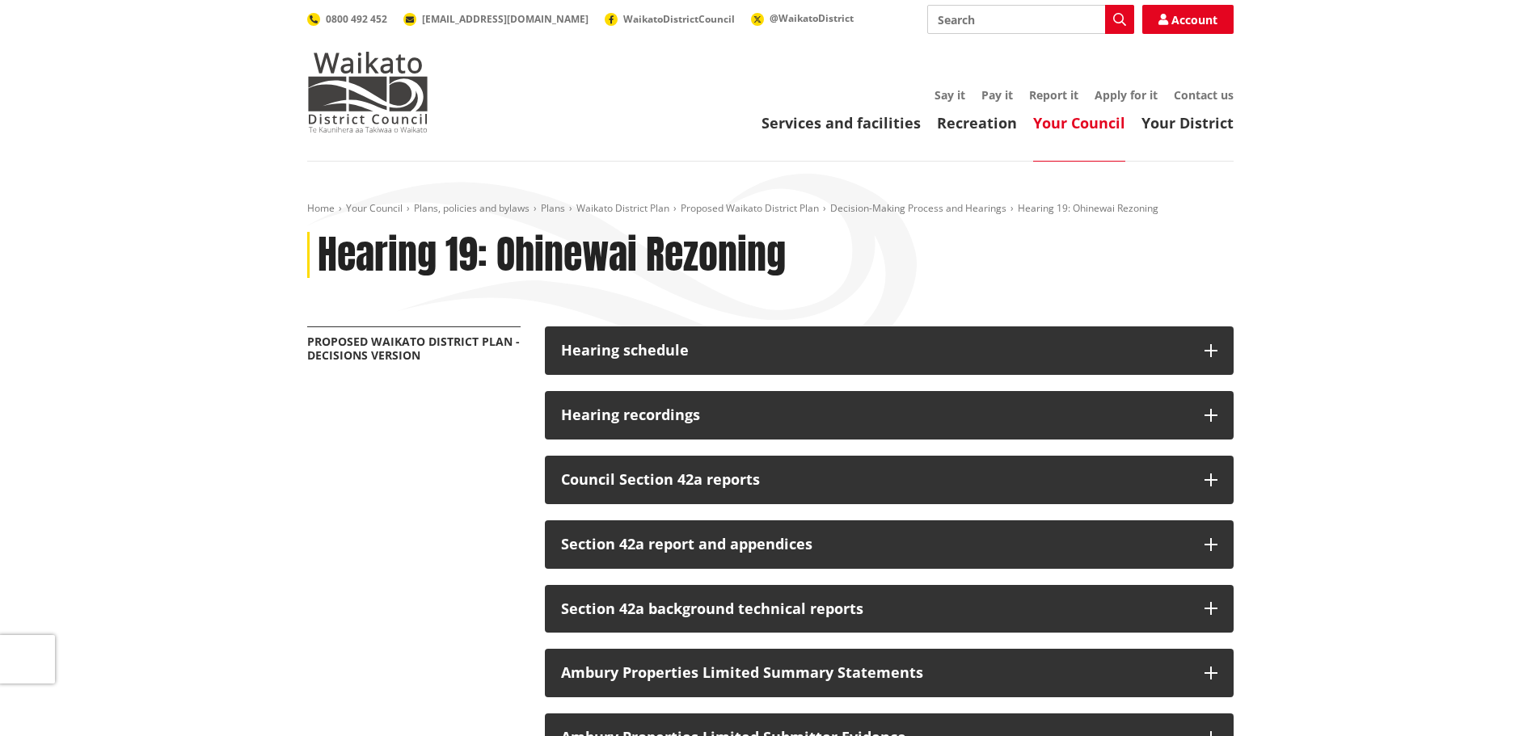
scroll to position [162, 0]
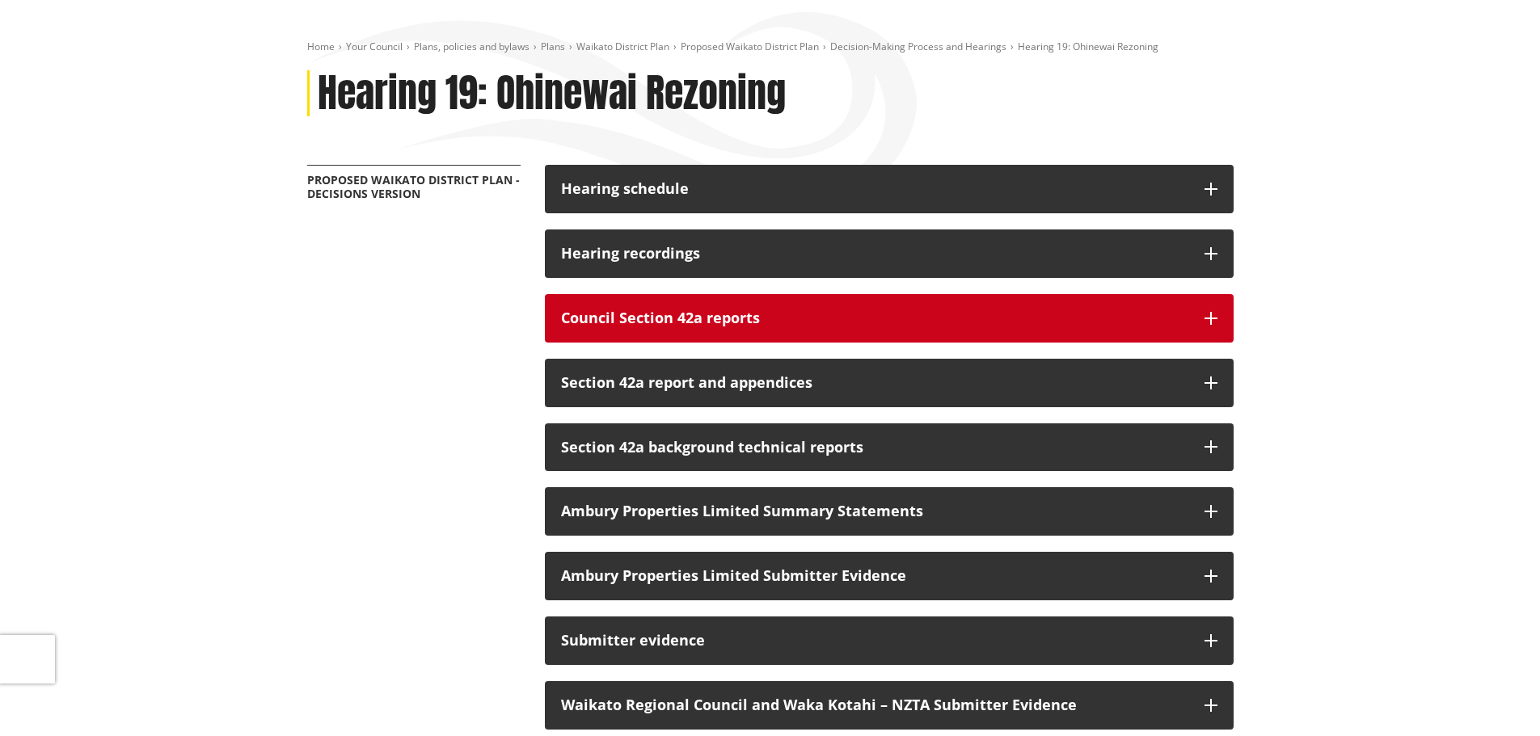
click at [809, 325] on h3 "Council Section 42a reports" at bounding box center [874, 318] width 627 height 16
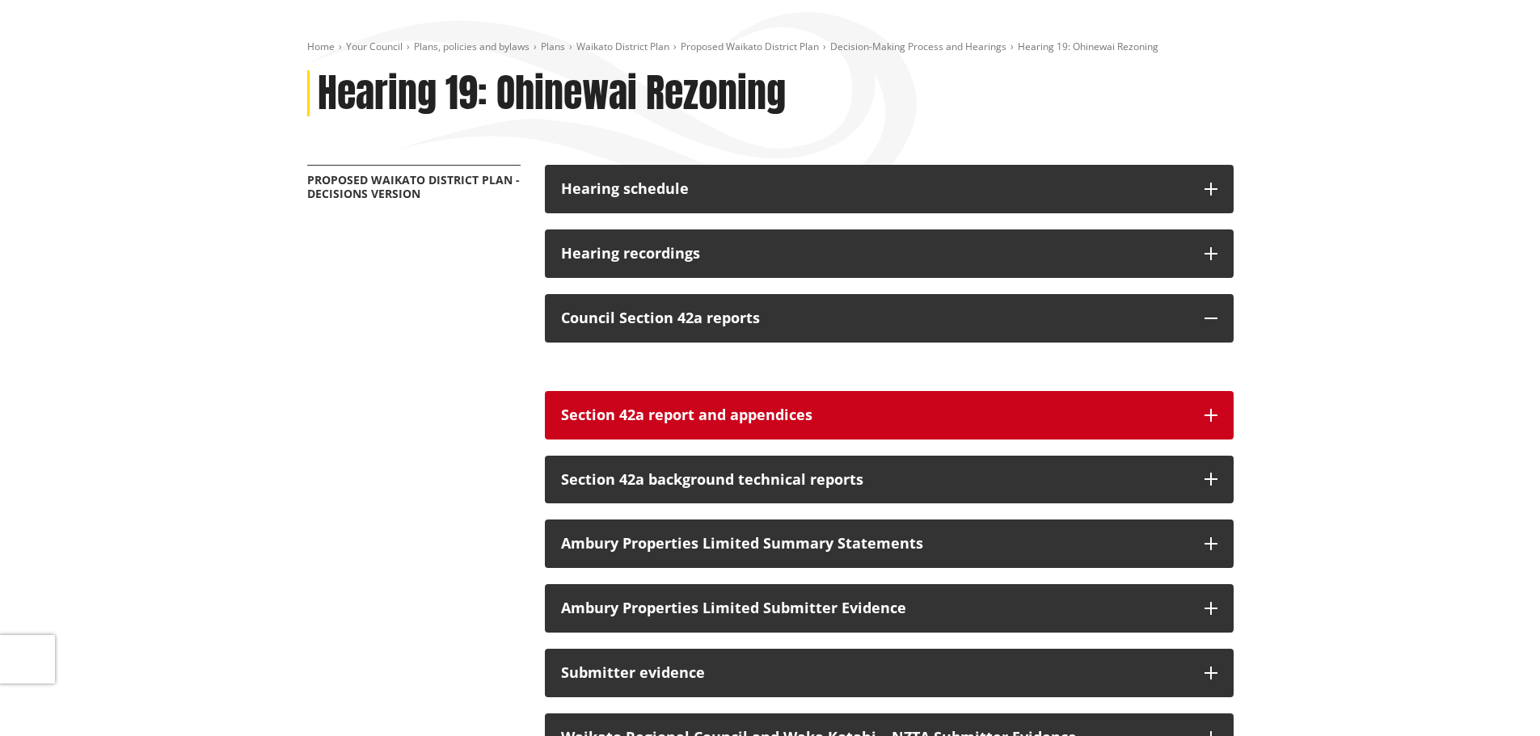
click at [816, 418] on h3 "Section 42a report and appendices" at bounding box center [874, 415] width 627 height 16
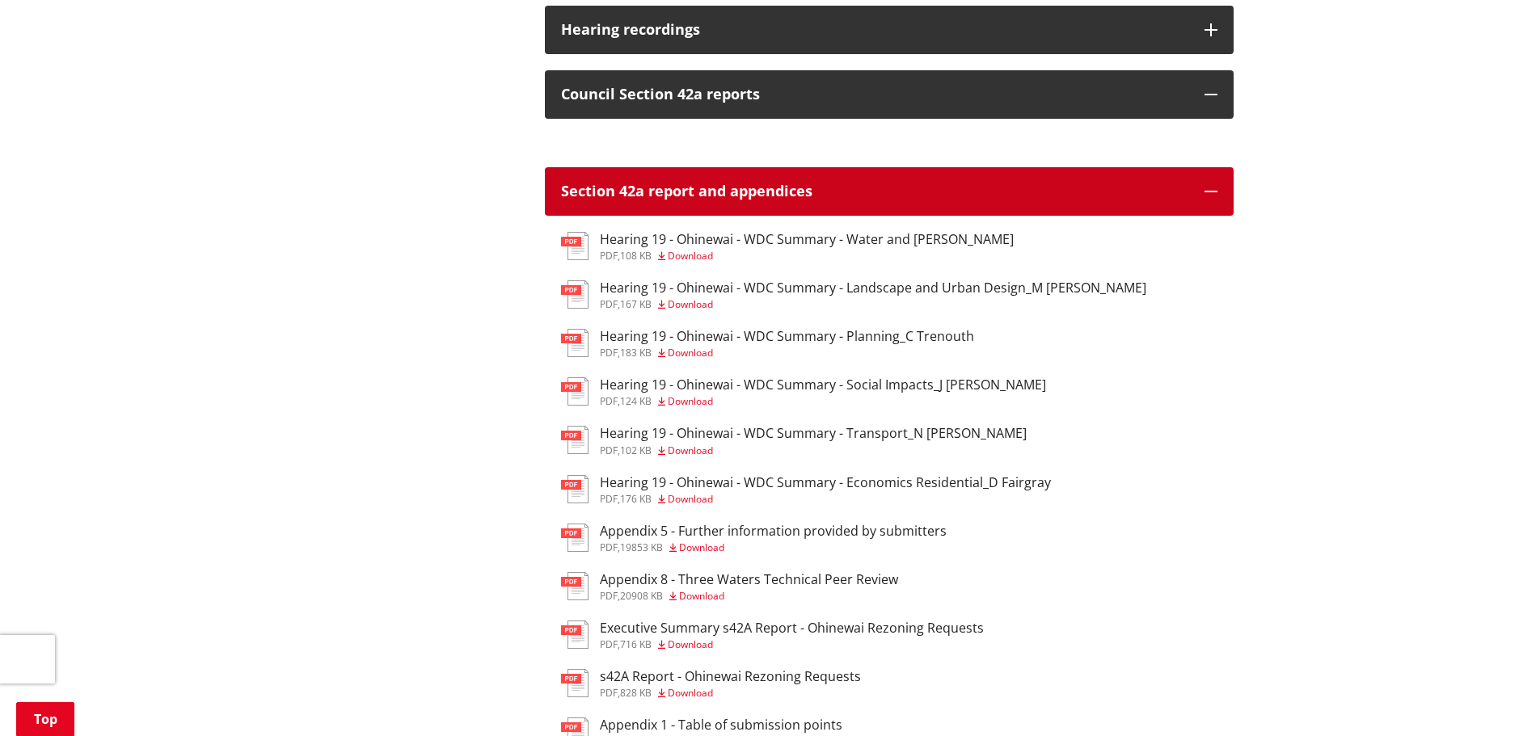
scroll to position [404, 0]
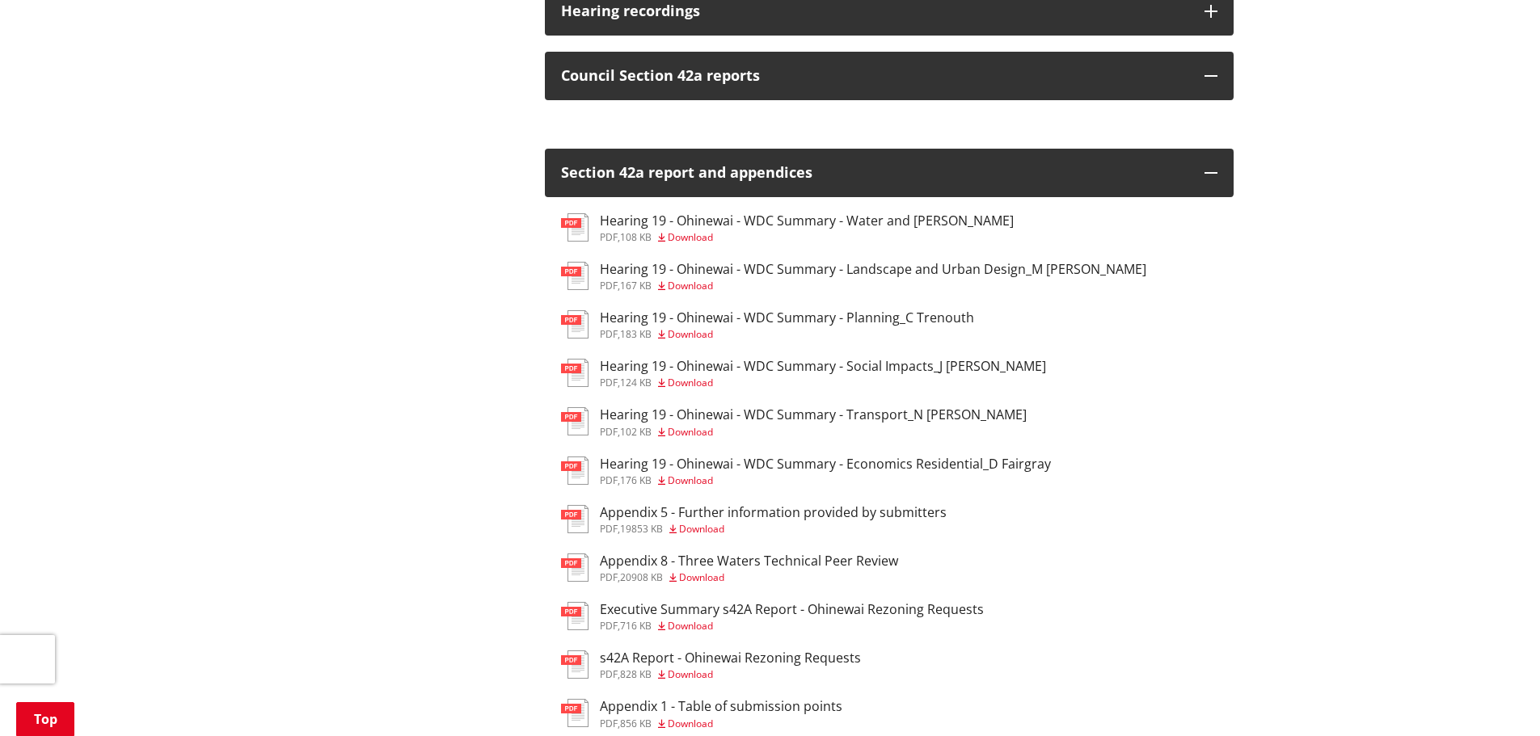
click at [824, 318] on h3 "Hearing 19 - Ohinewai - WDC Summary - Planning_C Trenouth" at bounding box center [787, 317] width 374 height 15
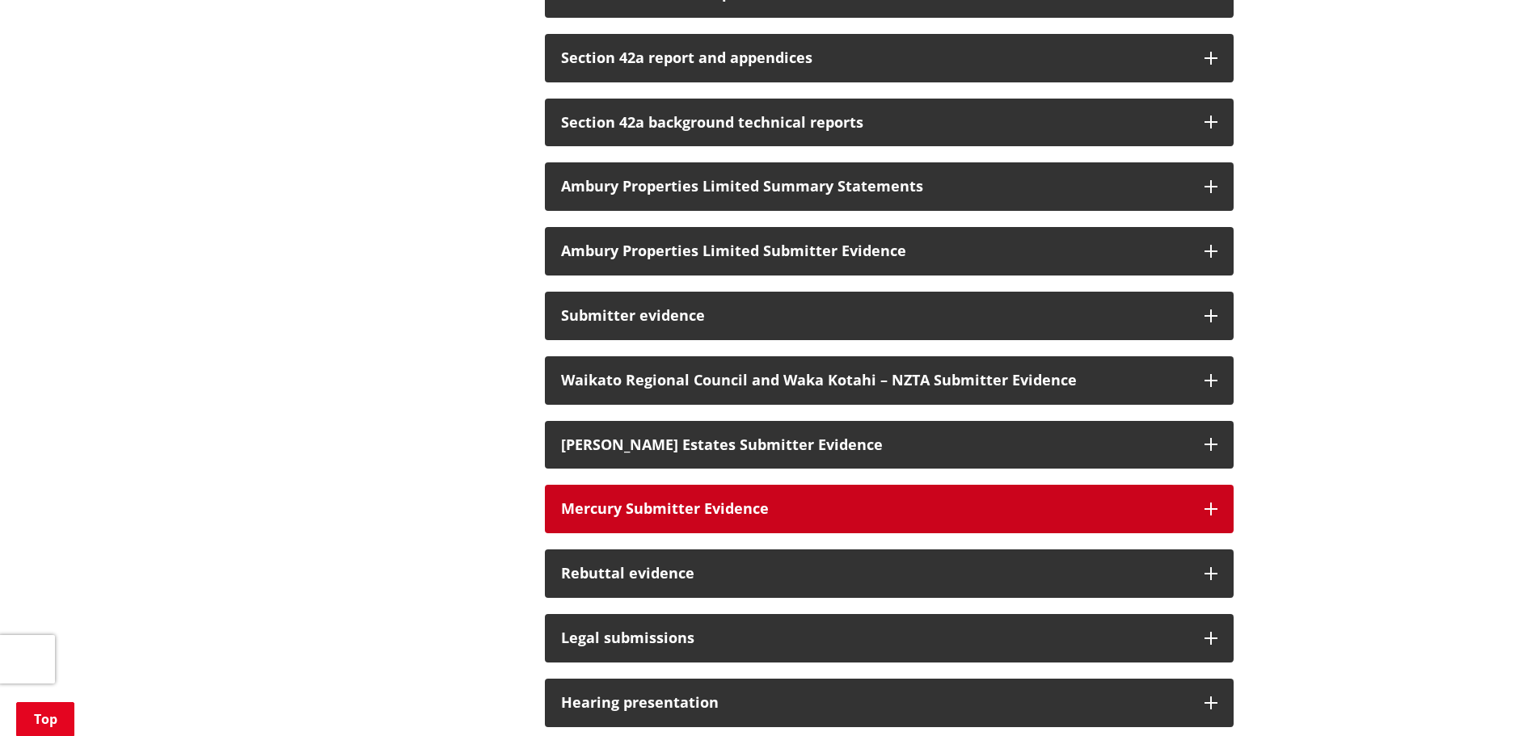
scroll to position [485, 0]
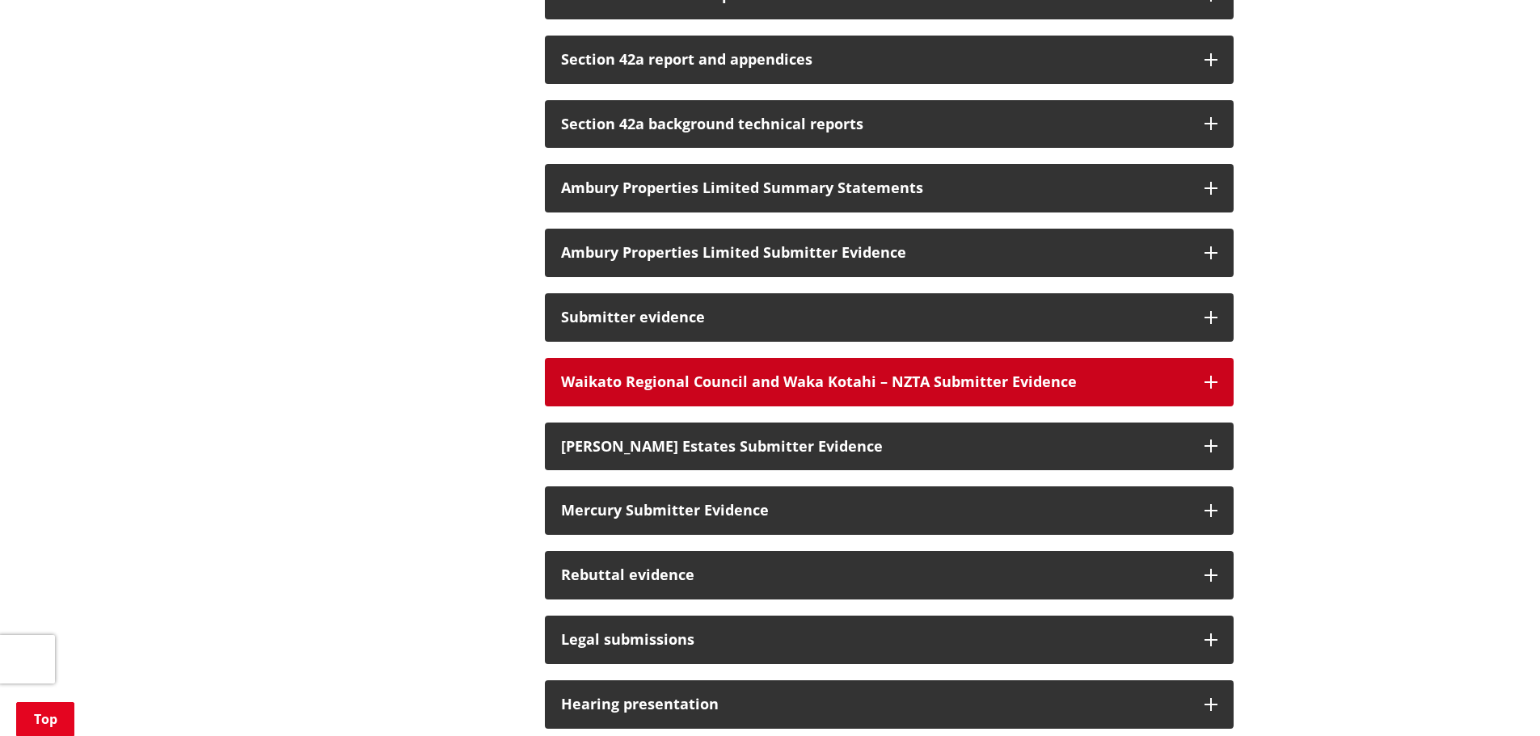
click at [912, 387] on h3 "Waikato Regional Council and Waka Kotahi – NZTA Submitter Evidence" at bounding box center [874, 382] width 627 height 16
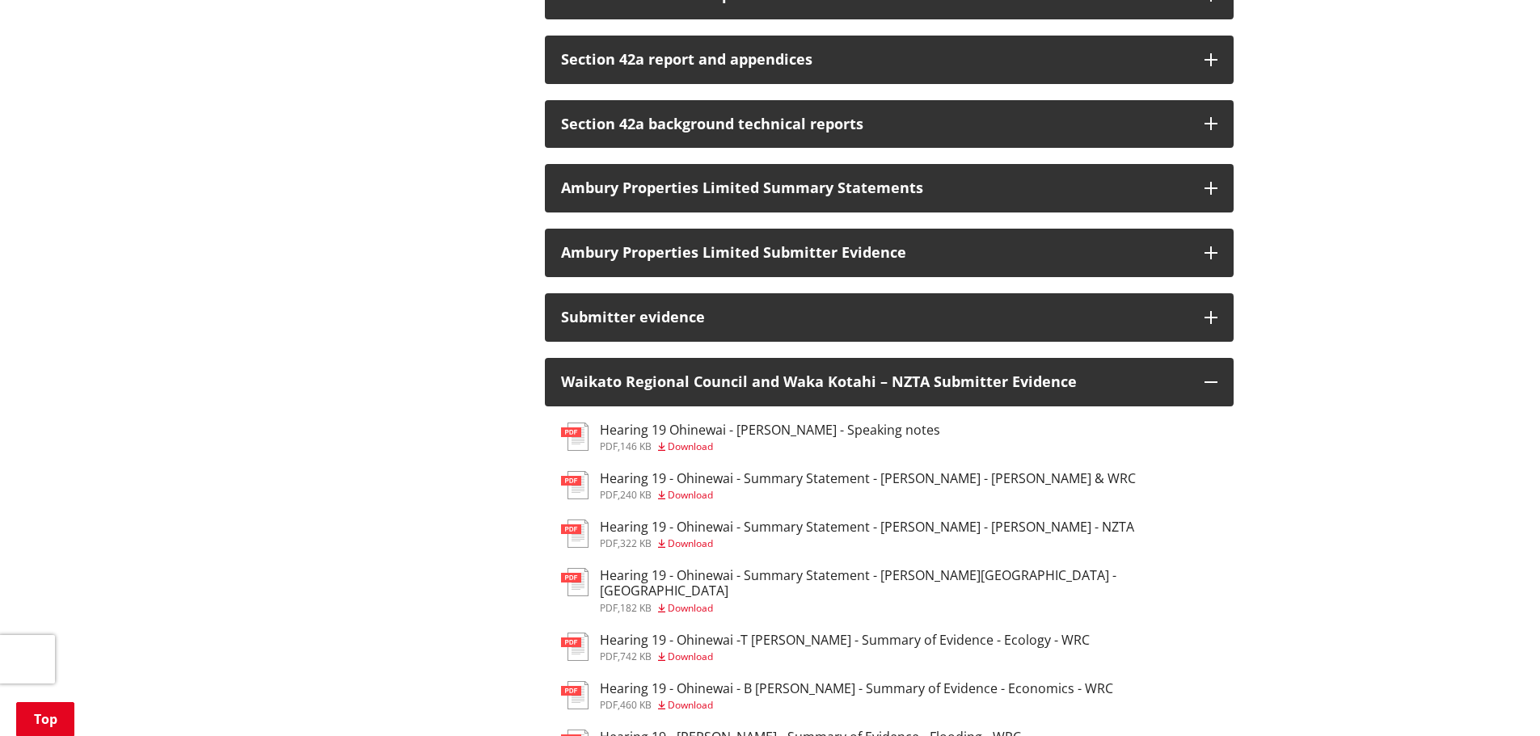
click at [941, 528] on h3 "Hearing 19 - Ohinewai - Summary Statement - Mr Swears - Waka Kotahi - NZTA" at bounding box center [867, 527] width 534 height 15
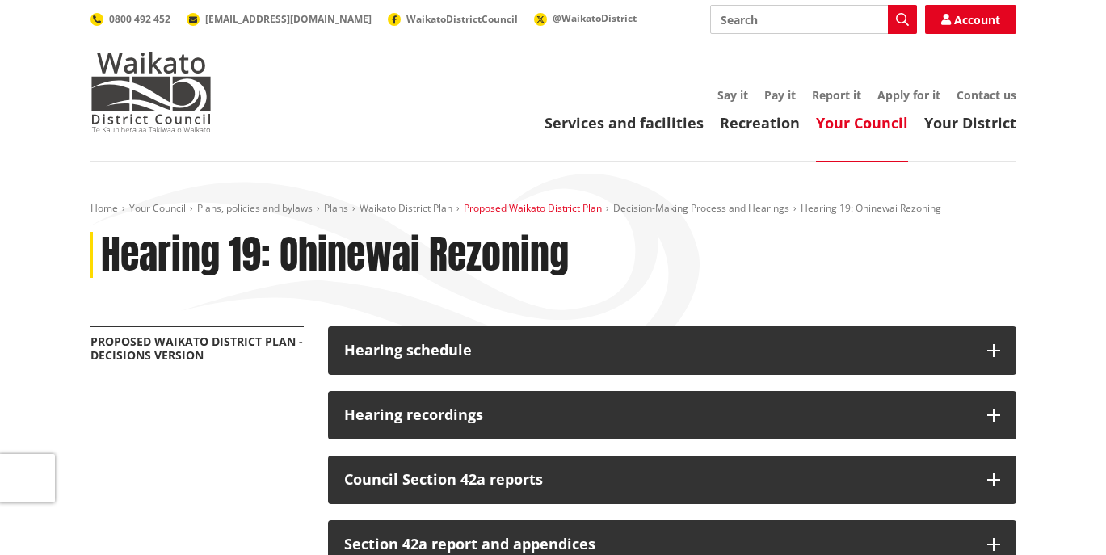
click at [495, 209] on link "Proposed Waikato District Plan" at bounding box center [533, 208] width 138 height 14
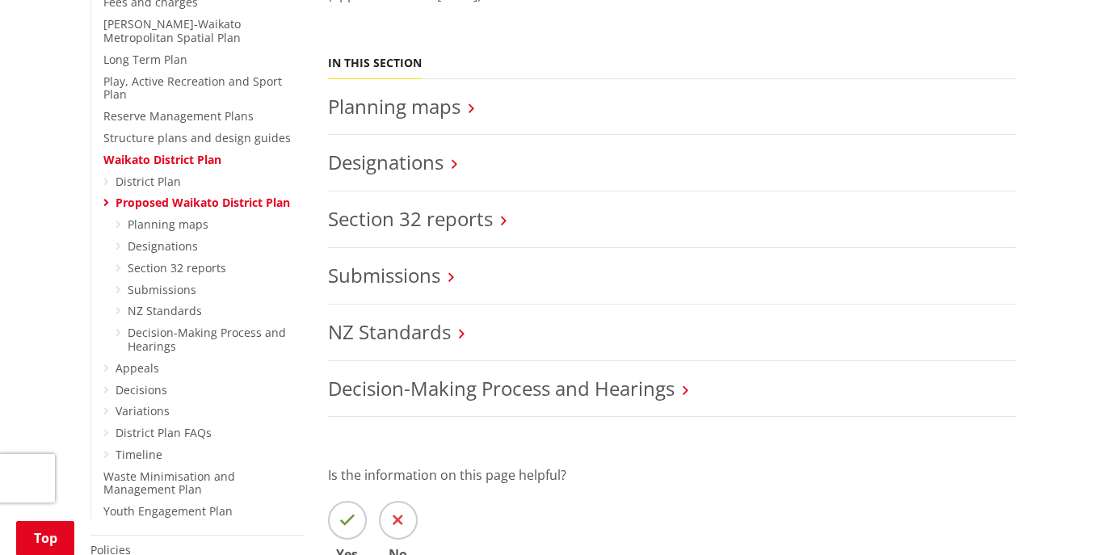
scroll to position [566, 0]
click at [403, 280] on link "Submissions" at bounding box center [384, 274] width 112 height 27
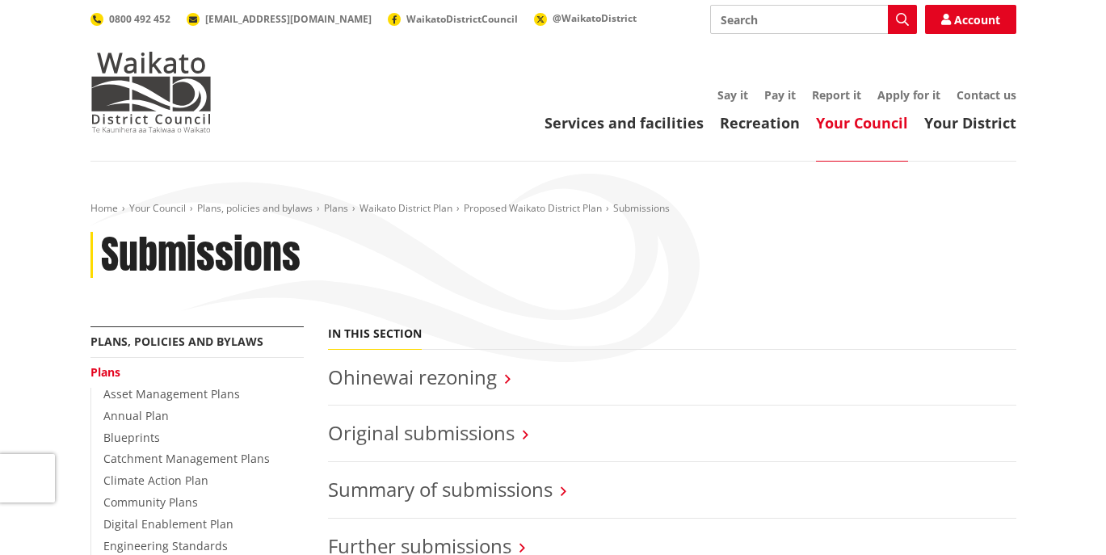
scroll to position [242, 0]
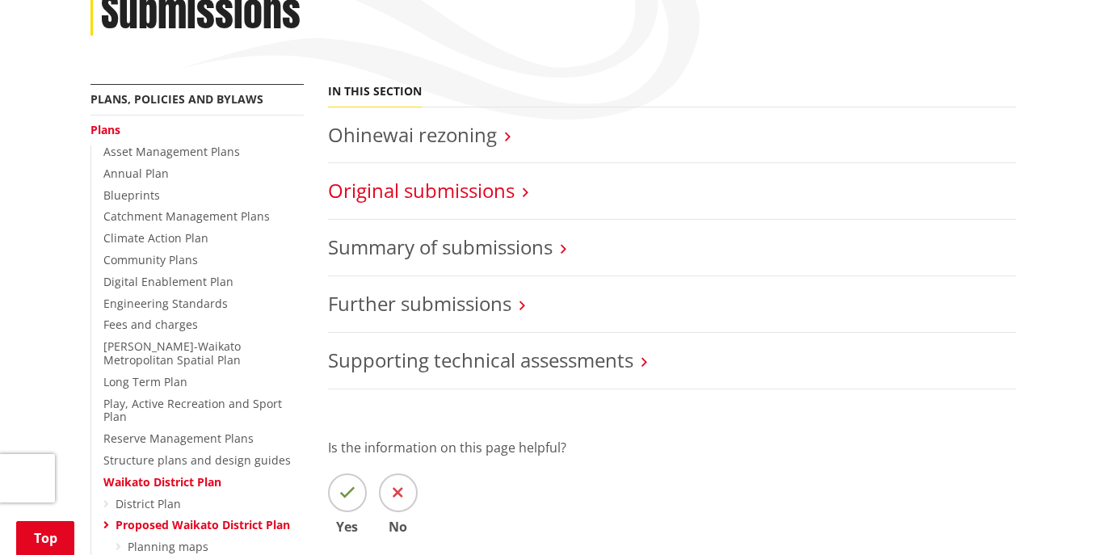
click at [472, 197] on link "Original submissions" at bounding box center [421, 190] width 187 height 27
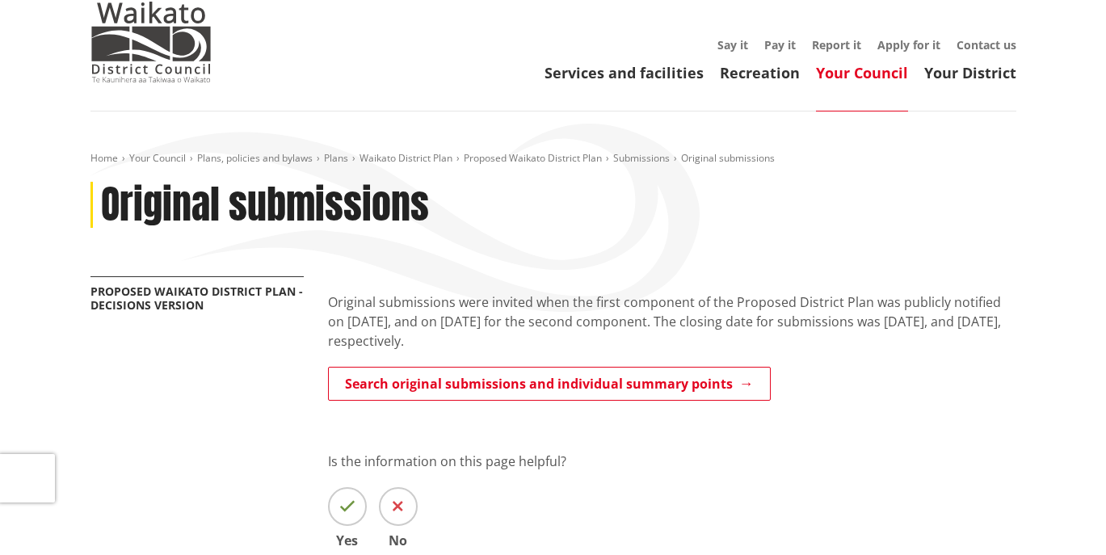
scroll to position [242, 0]
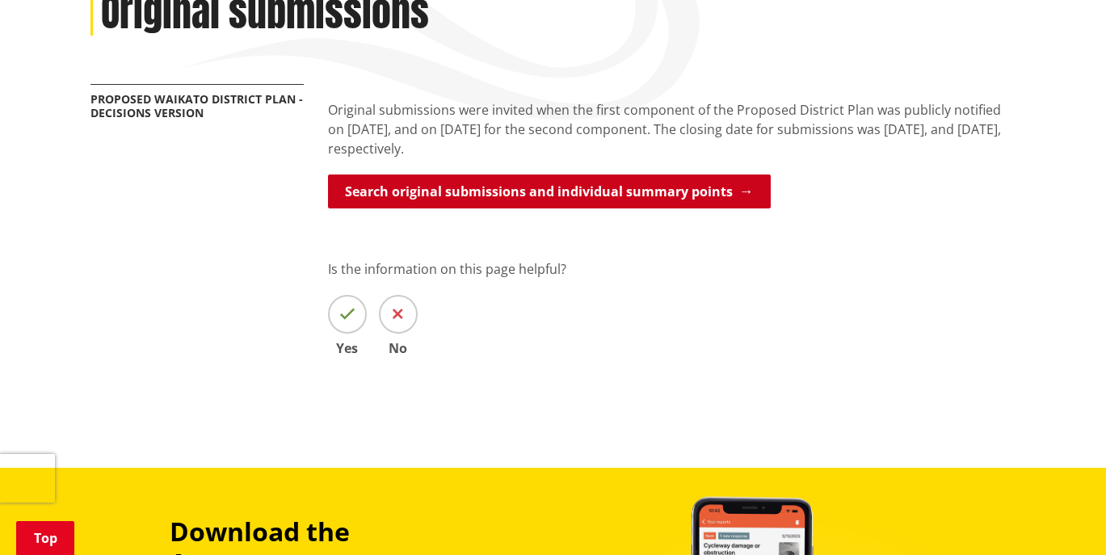
click at [483, 187] on link "Search original submissions and individual summary points" at bounding box center [549, 192] width 443 height 34
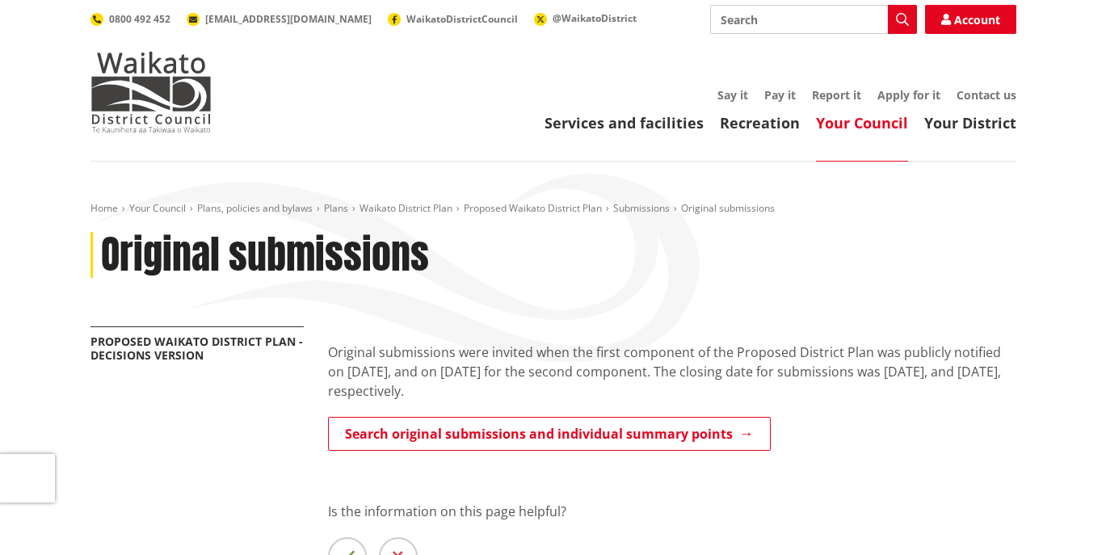
scroll to position [242, 0]
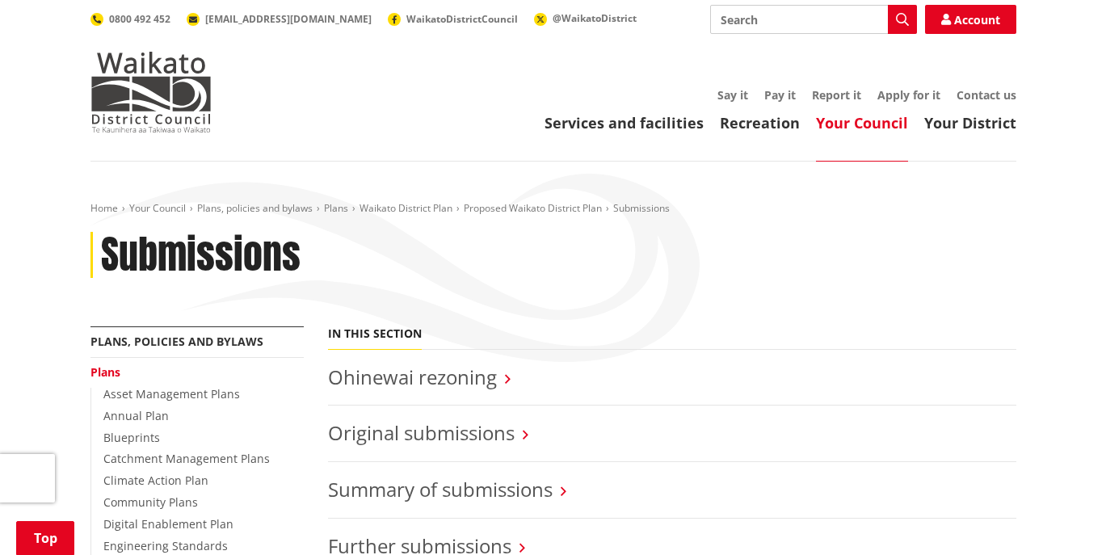
scroll to position [242, 0]
